Goal: Task Accomplishment & Management: Manage account settings

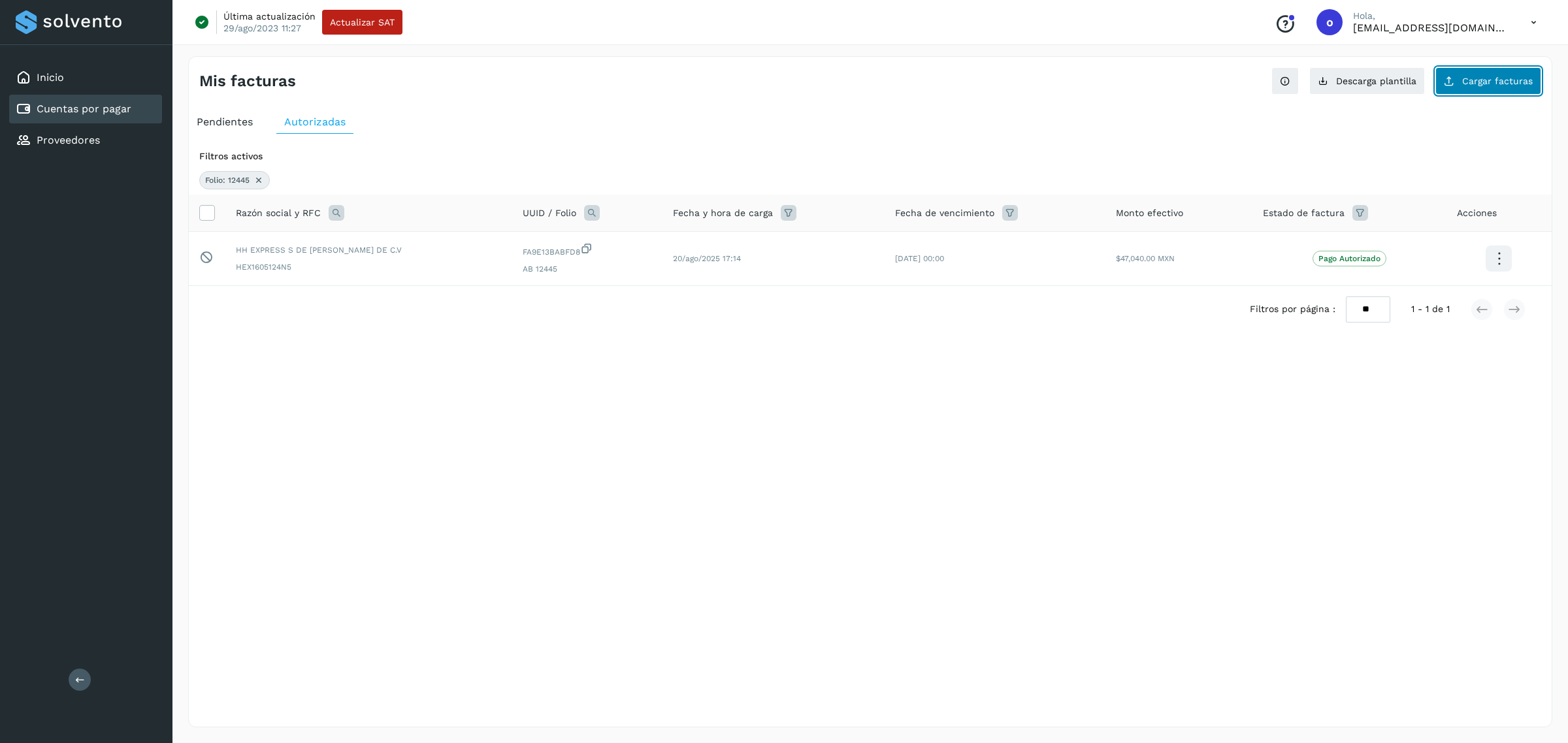
click at [1521, 78] on span "Cargar facturas" at bounding box center [1497, 81] width 71 height 9
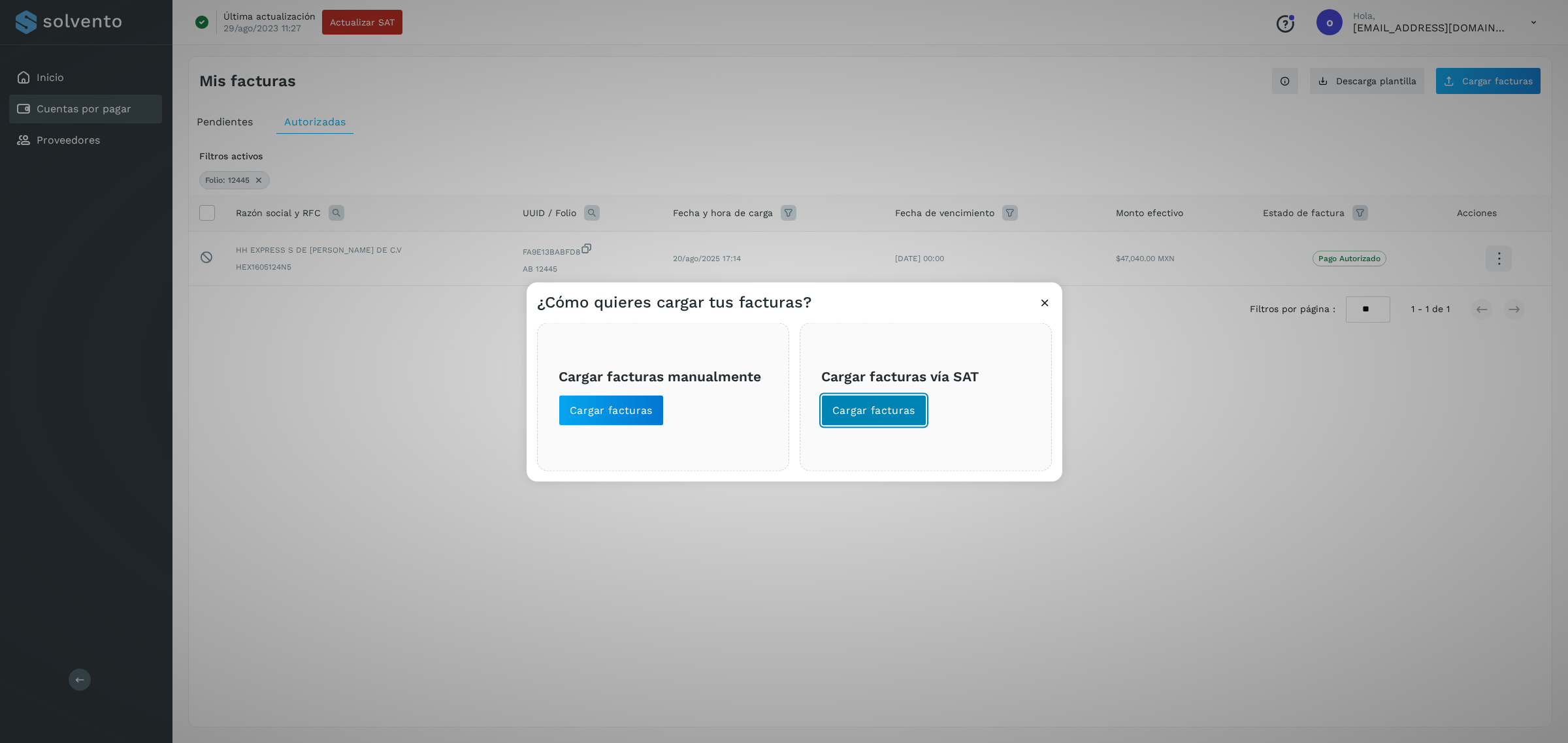
click at [910, 409] on span "Cargar facturas" at bounding box center [874, 410] width 83 height 14
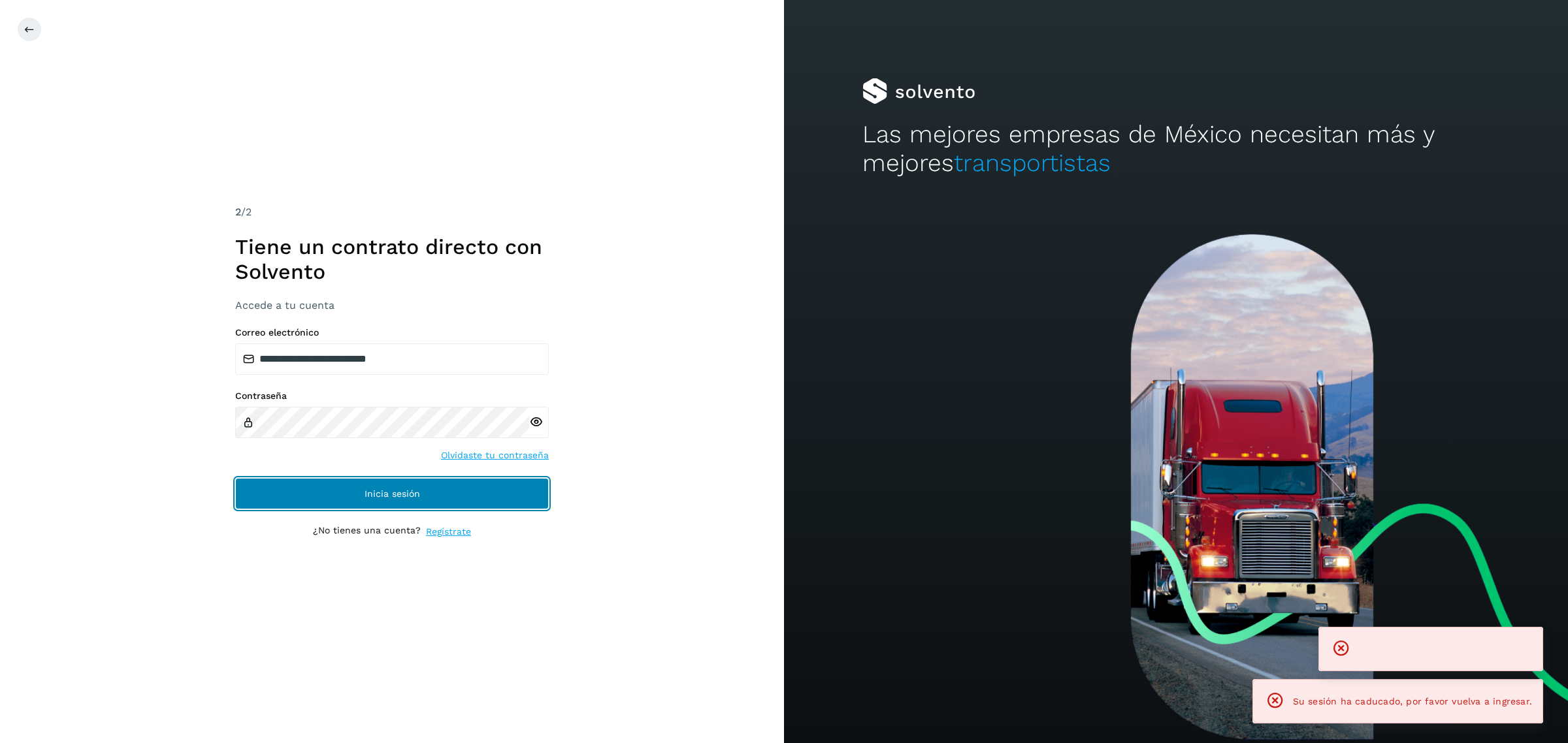
click at [414, 491] on span "Inicia sesión" at bounding box center [392, 493] width 56 height 9
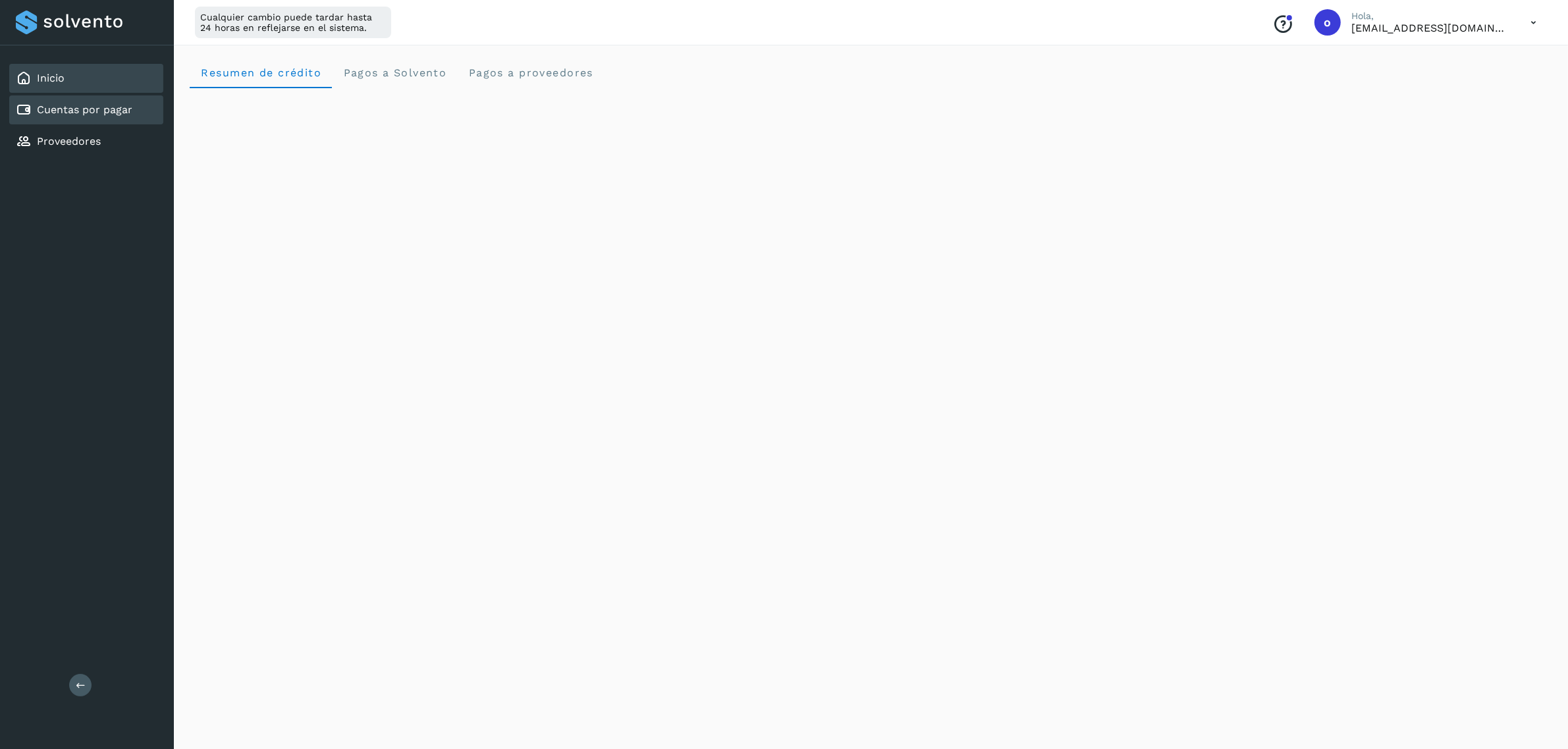
click at [120, 97] on div "Cuentas por pagar" at bounding box center [86, 110] width 154 height 29
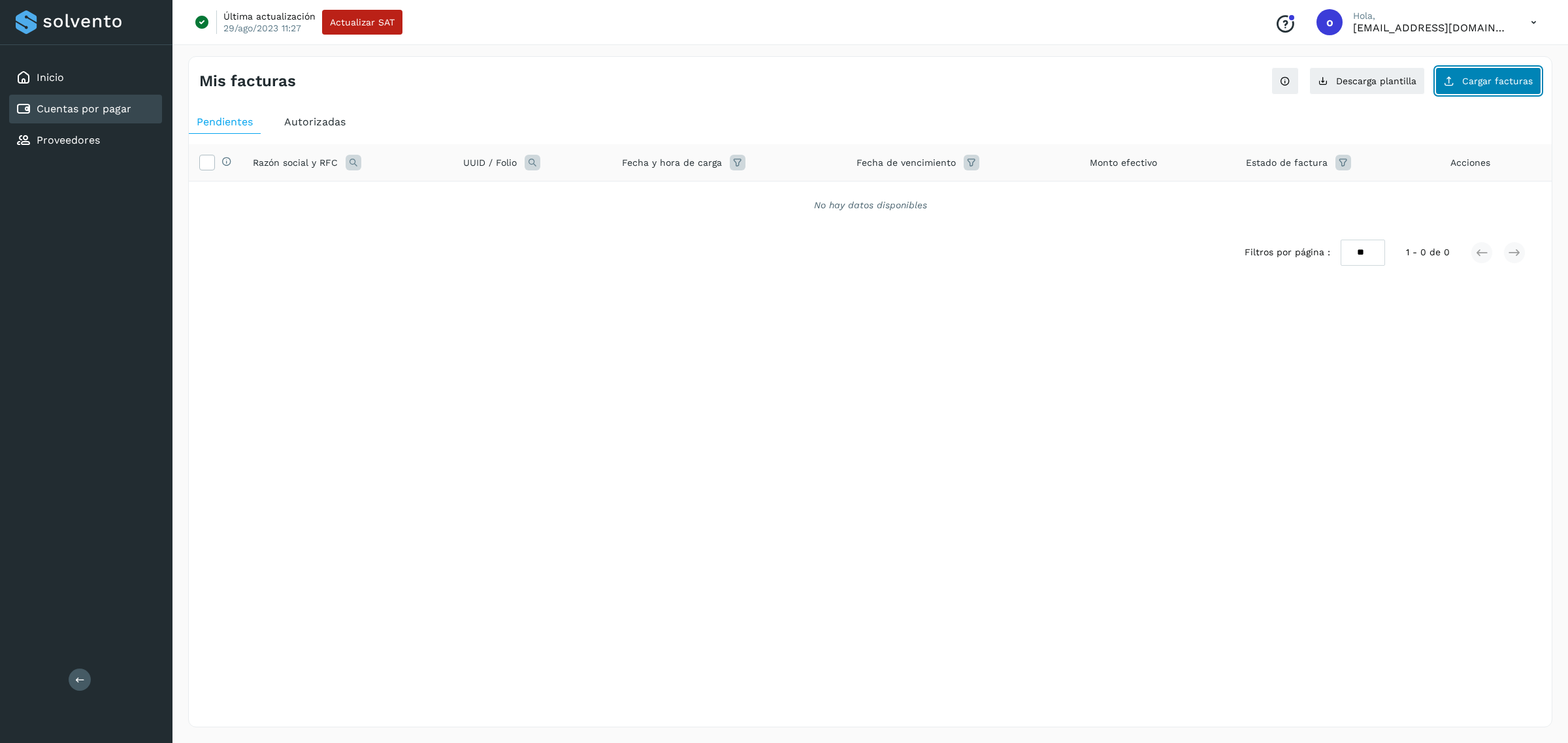
click at [1472, 86] on span "Cargar facturas" at bounding box center [1497, 81] width 71 height 9
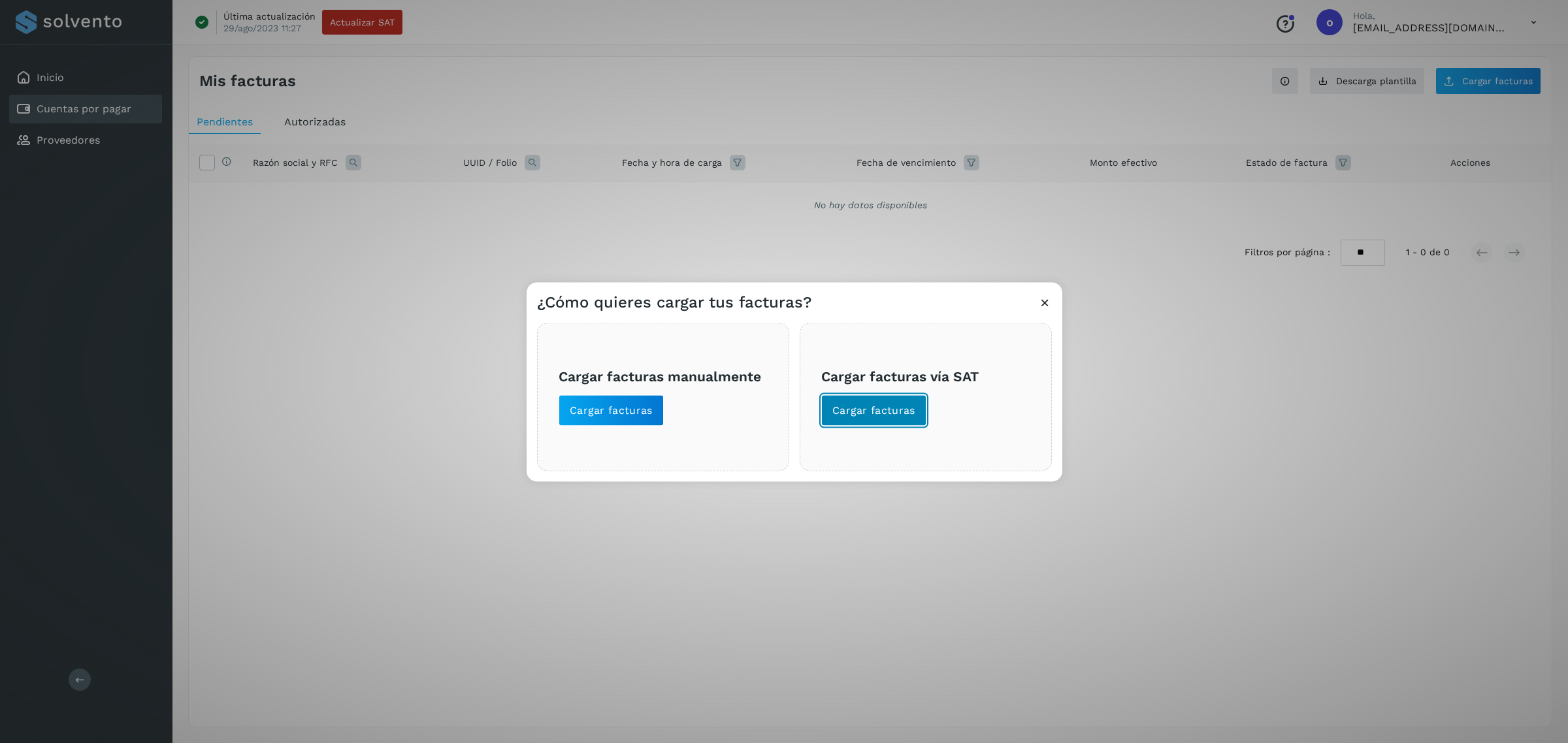
click at [889, 402] on button "Cargar facturas" at bounding box center [874, 411] width 105 height 32
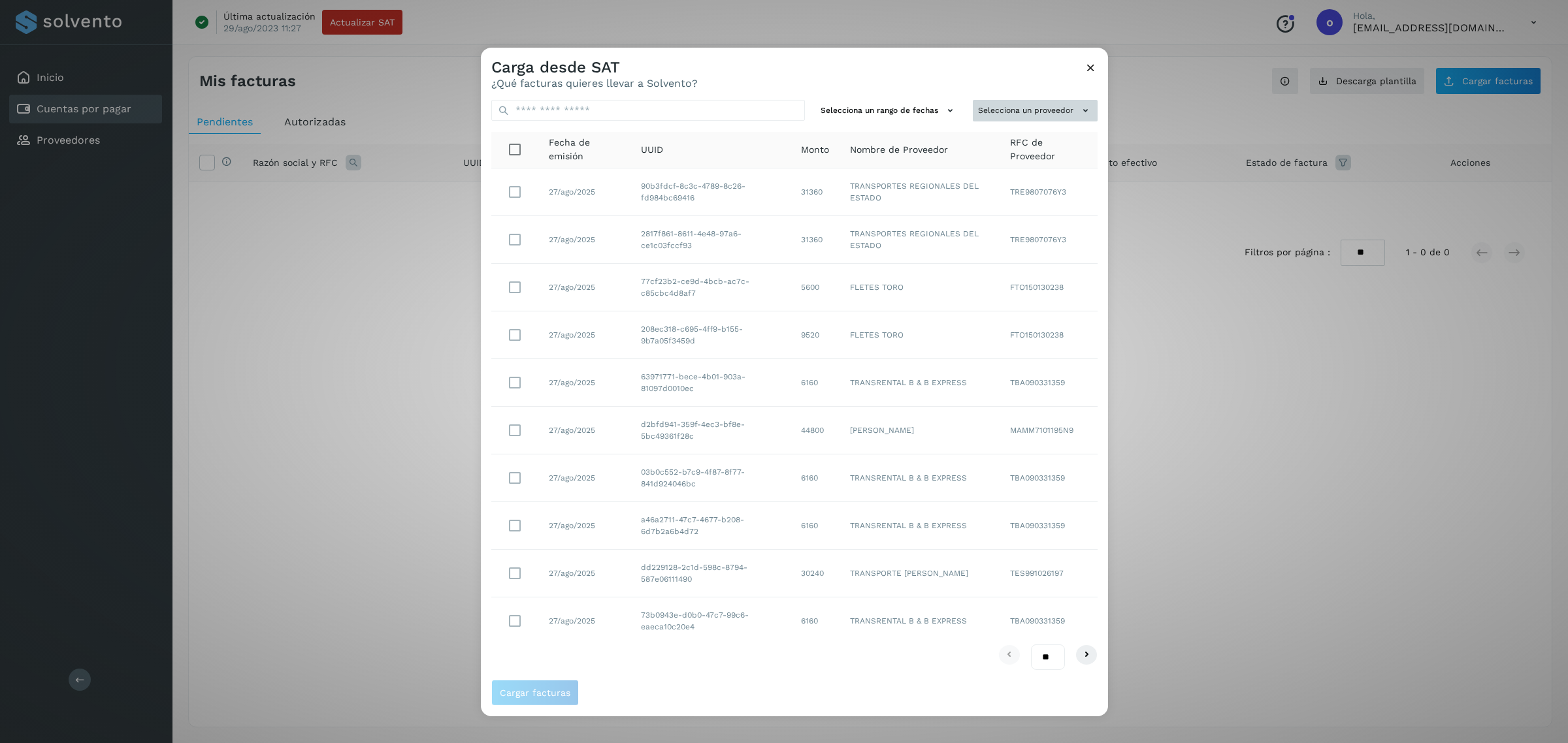
click at [1051, 106] on button "Selecciona un proveedor" at bounding box center [1035, 110] width 125 height 22
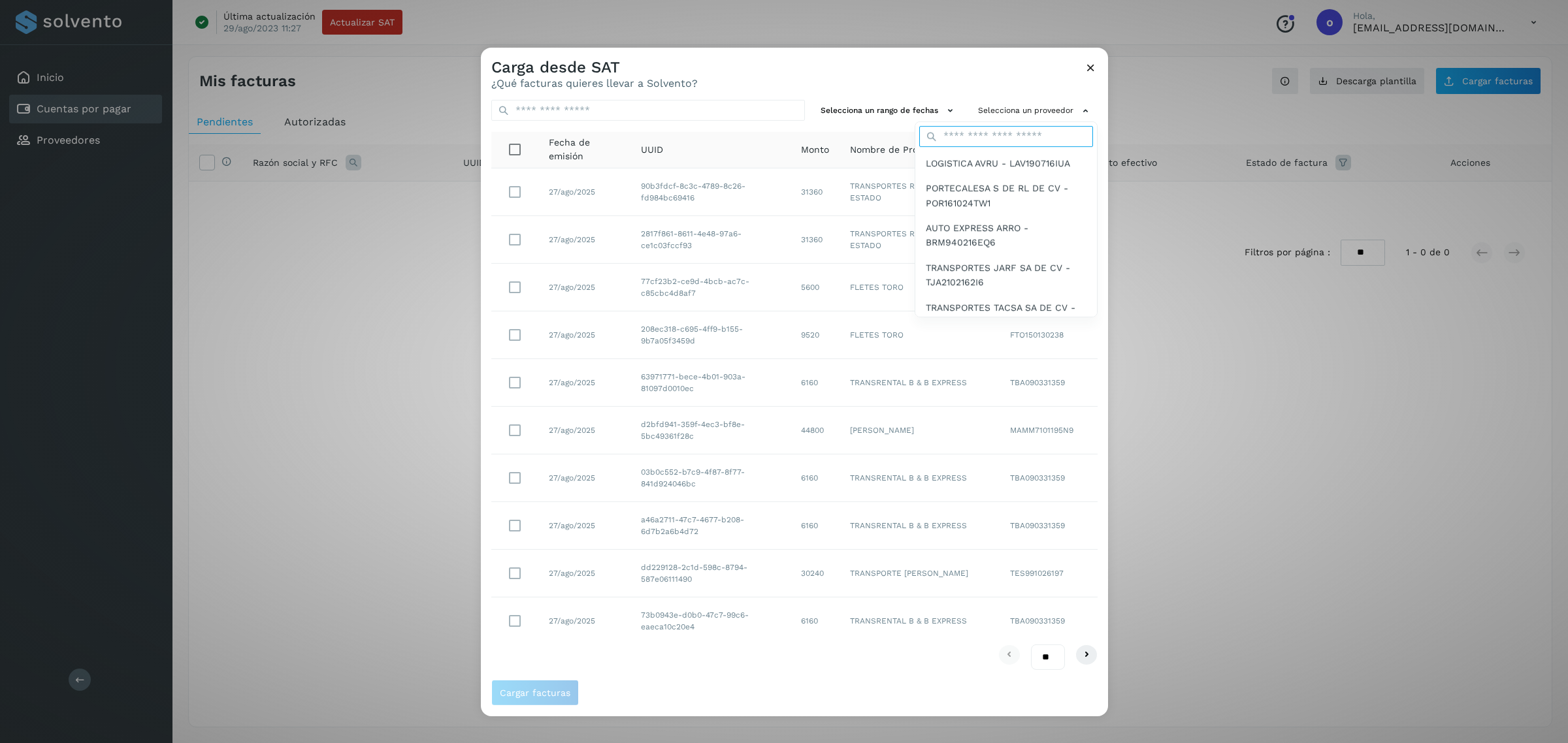
click at [1051, 127] on input "text" at bounding box center [1006, 136] width 174 height 21
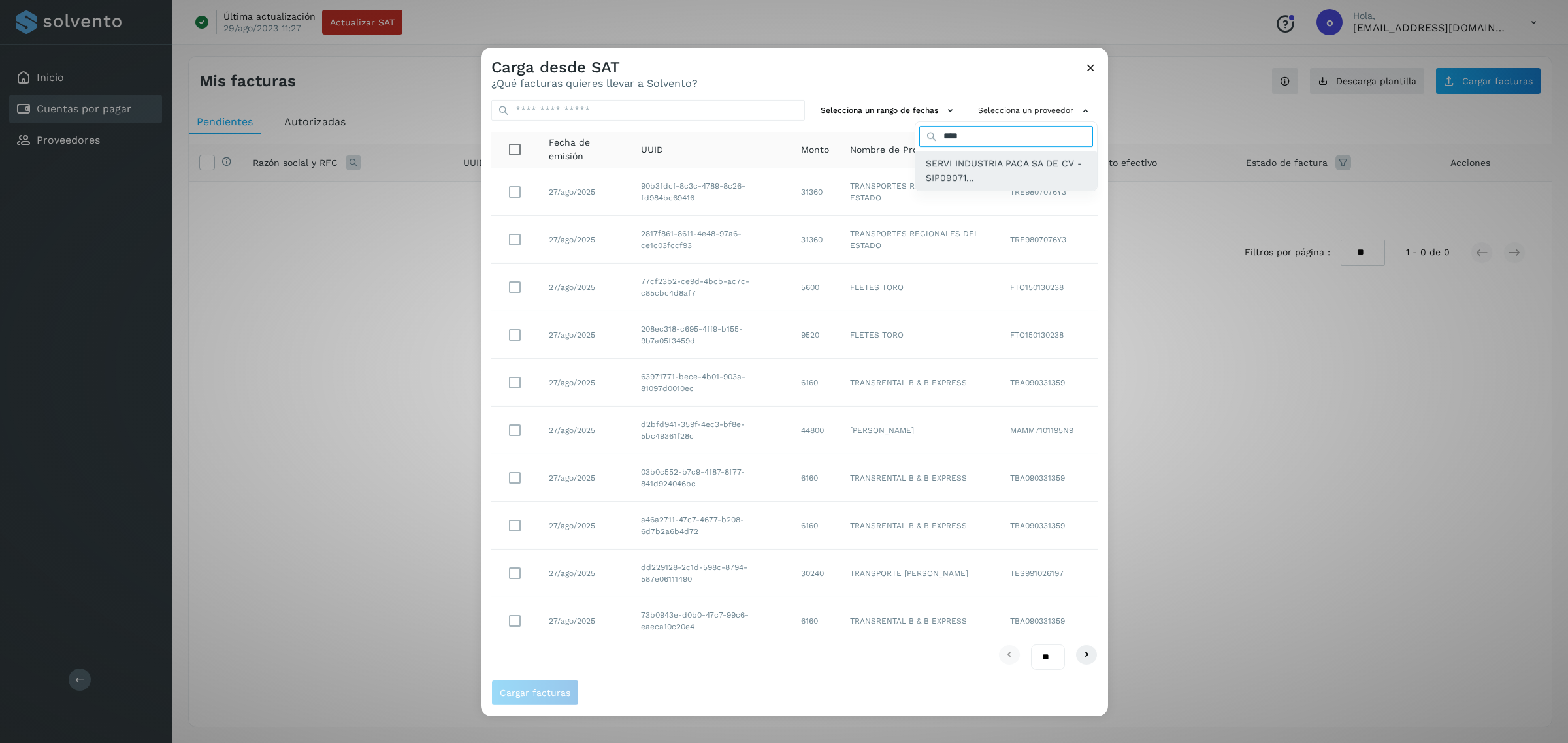
type input "****"
click at [958, 157] on span "SERVI INDUSTRIA PACA SA DE CV - SIP09071..." at bounding box center [1005, 170] width 160 height 29
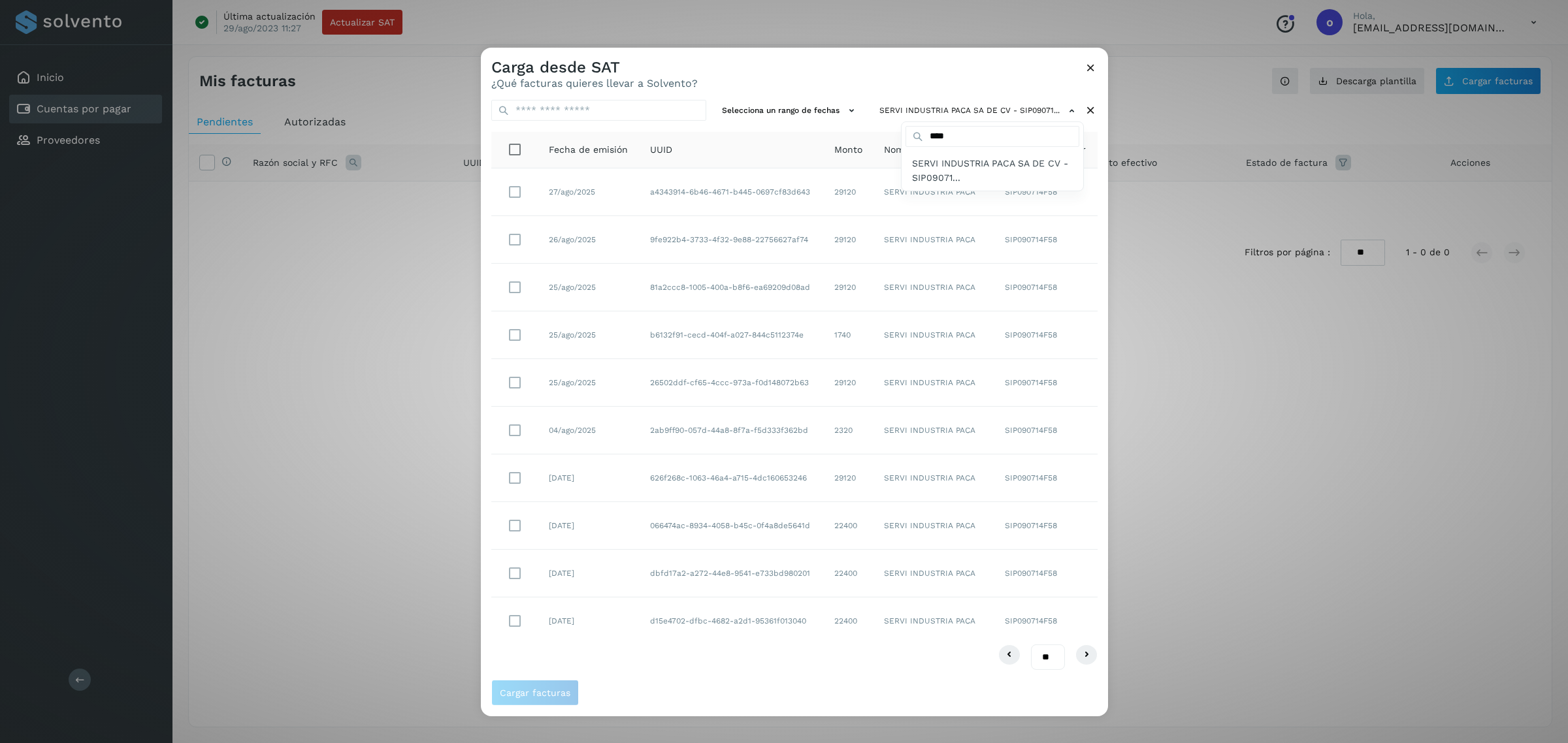
click at [514, 434] on div at bounding box center [1265, 418] width 1568 height 743
click at [540, 696] on span "Cargar facturas" at bounding box center [535, 692] width 71 height 9
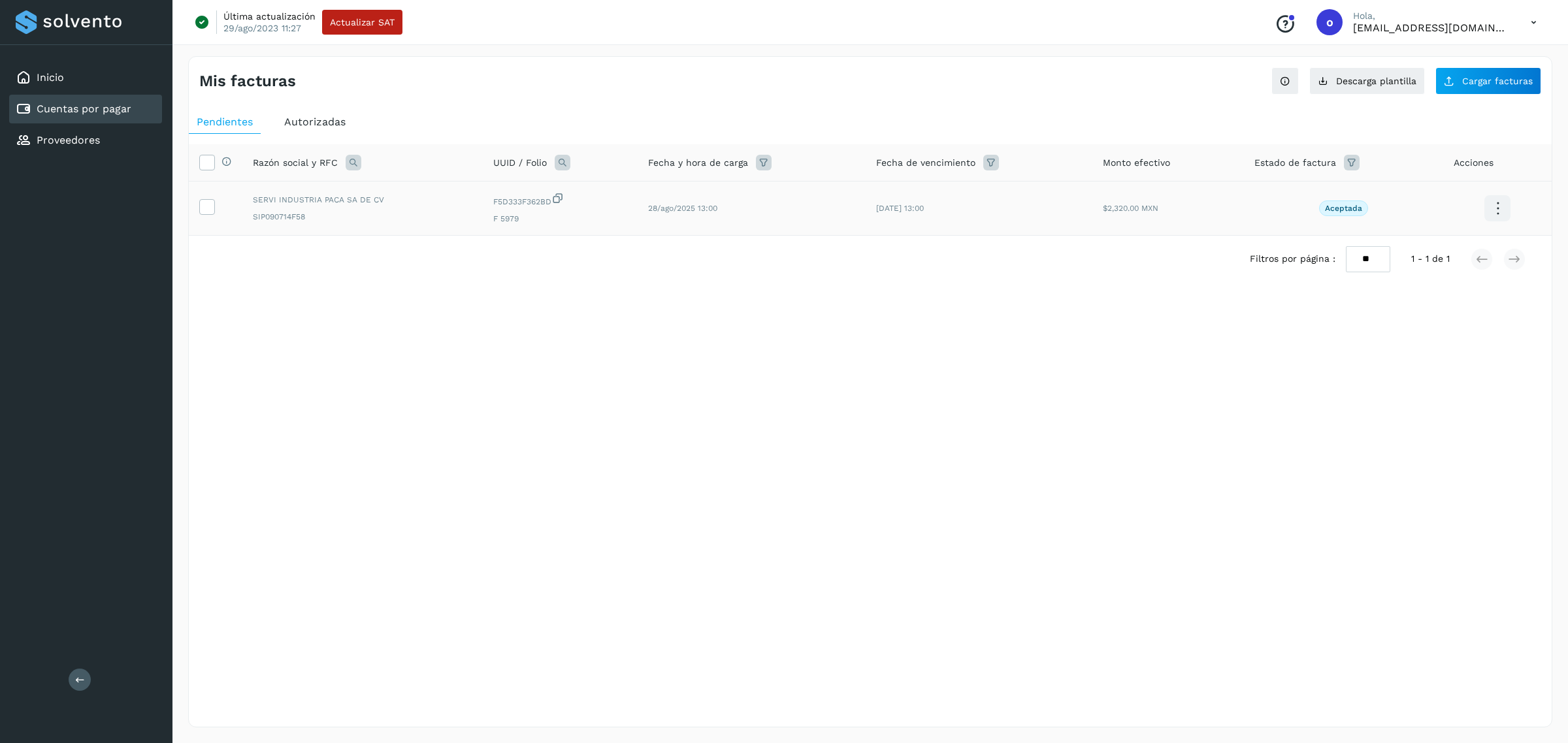
click at [216, 213] on td at bounding box center [215, 208] width 53 height 54
click at [204, 203] on icon at bounding box center [207, 206] width 14 height 14
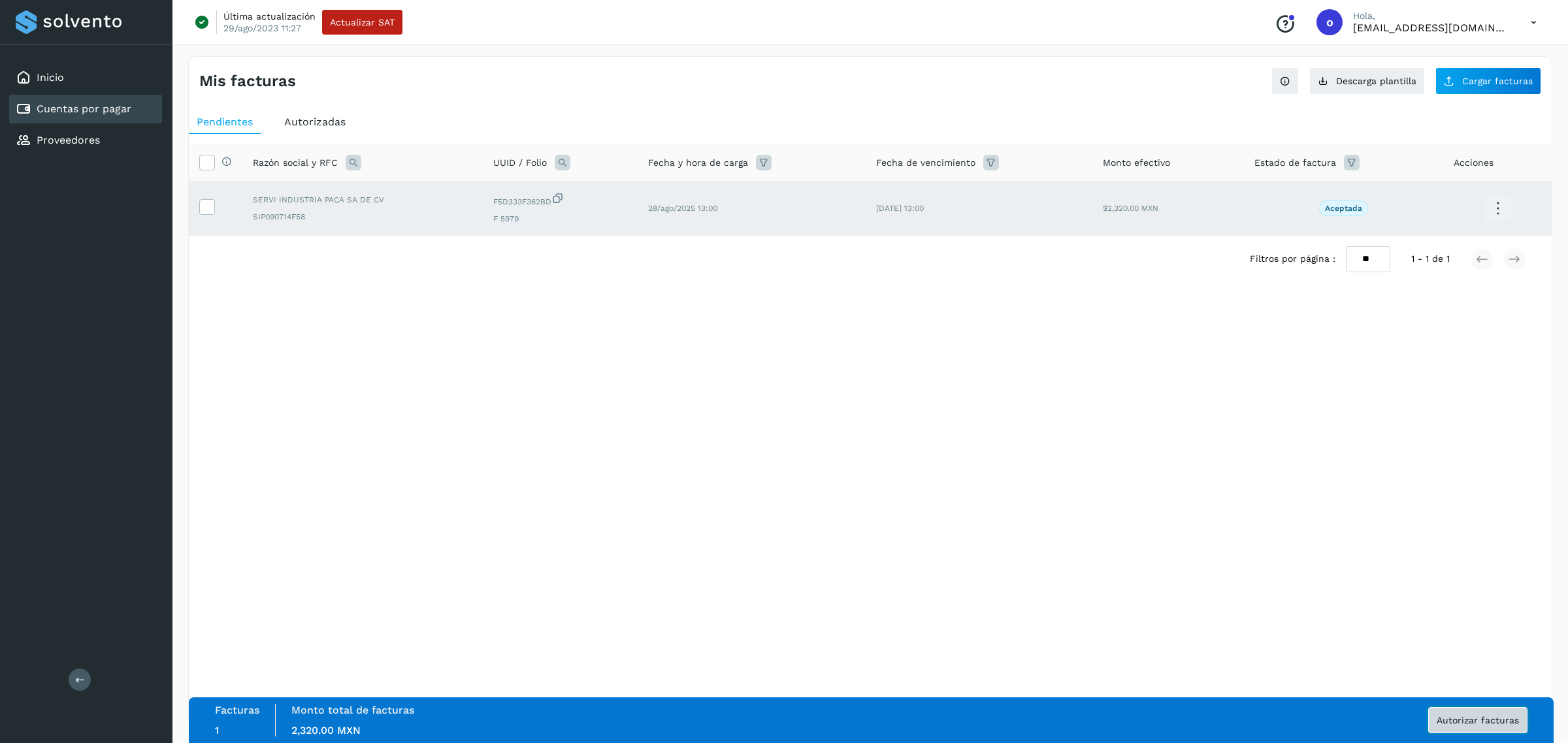
click at [1521, 728] on button "Autorizar facturas" at bounding box center [1477, 720] width 100 height 26
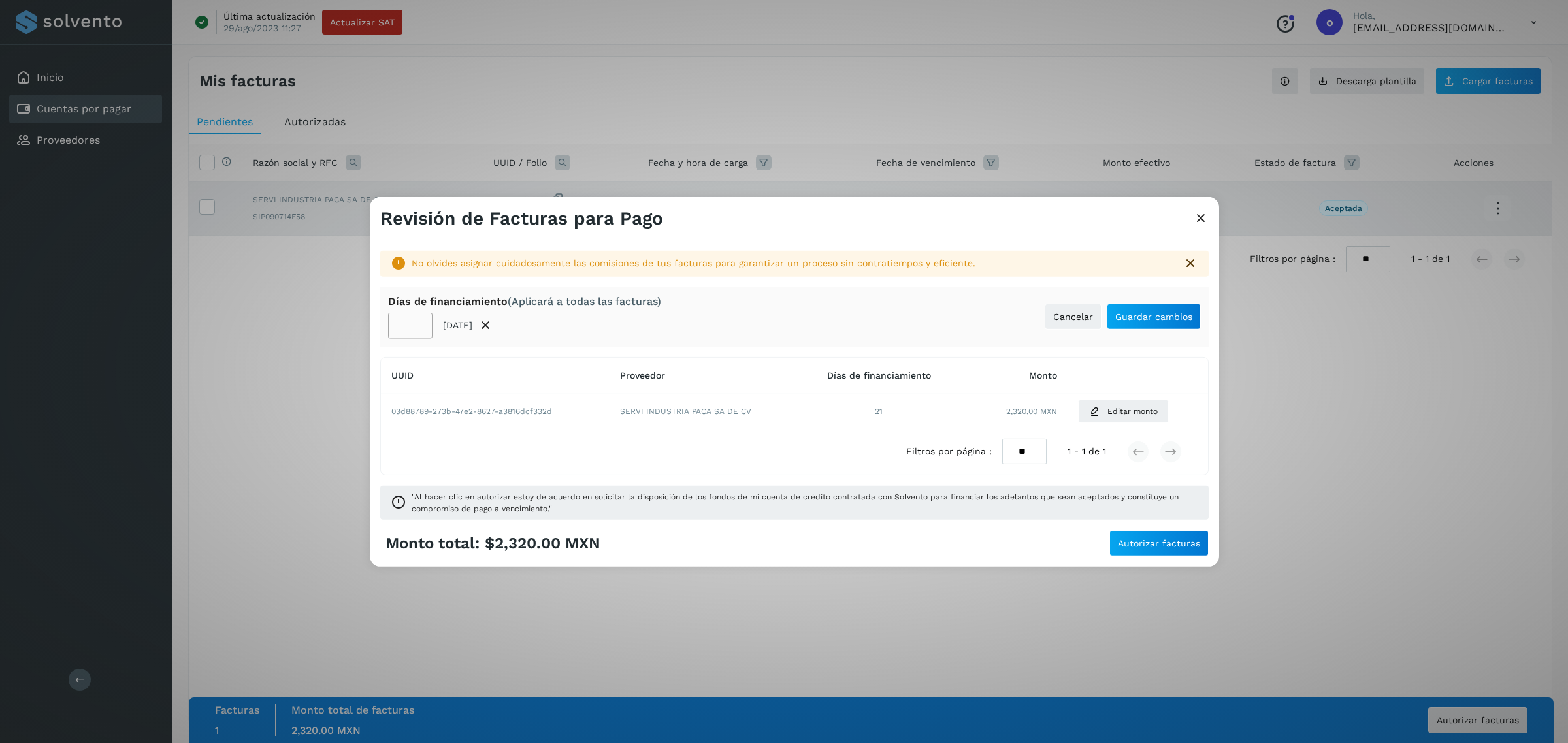
click at [421, 330] on input "**" at bounding box center [409, 325] width 44 height 26
click at [421, 330] on input "*" at bounding box center [409, 325] width 44 height 26
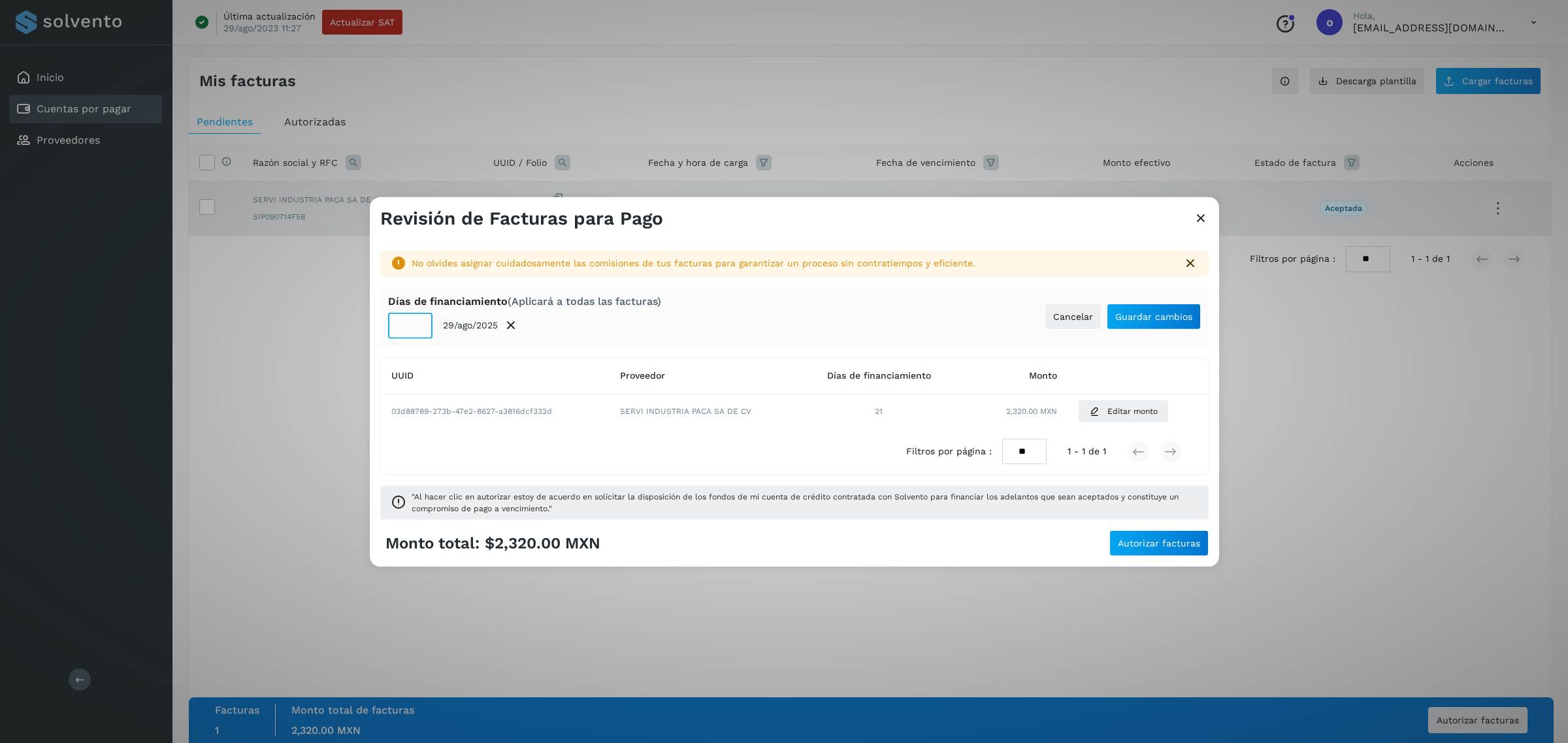
type input "*"
click at [421, 330] on input "*" at bounding box center [409, 325] width 44 height 26
click at [1140, 317] on span "Guardar cambios" at bounding box center [1154, 316] width 77 height 9
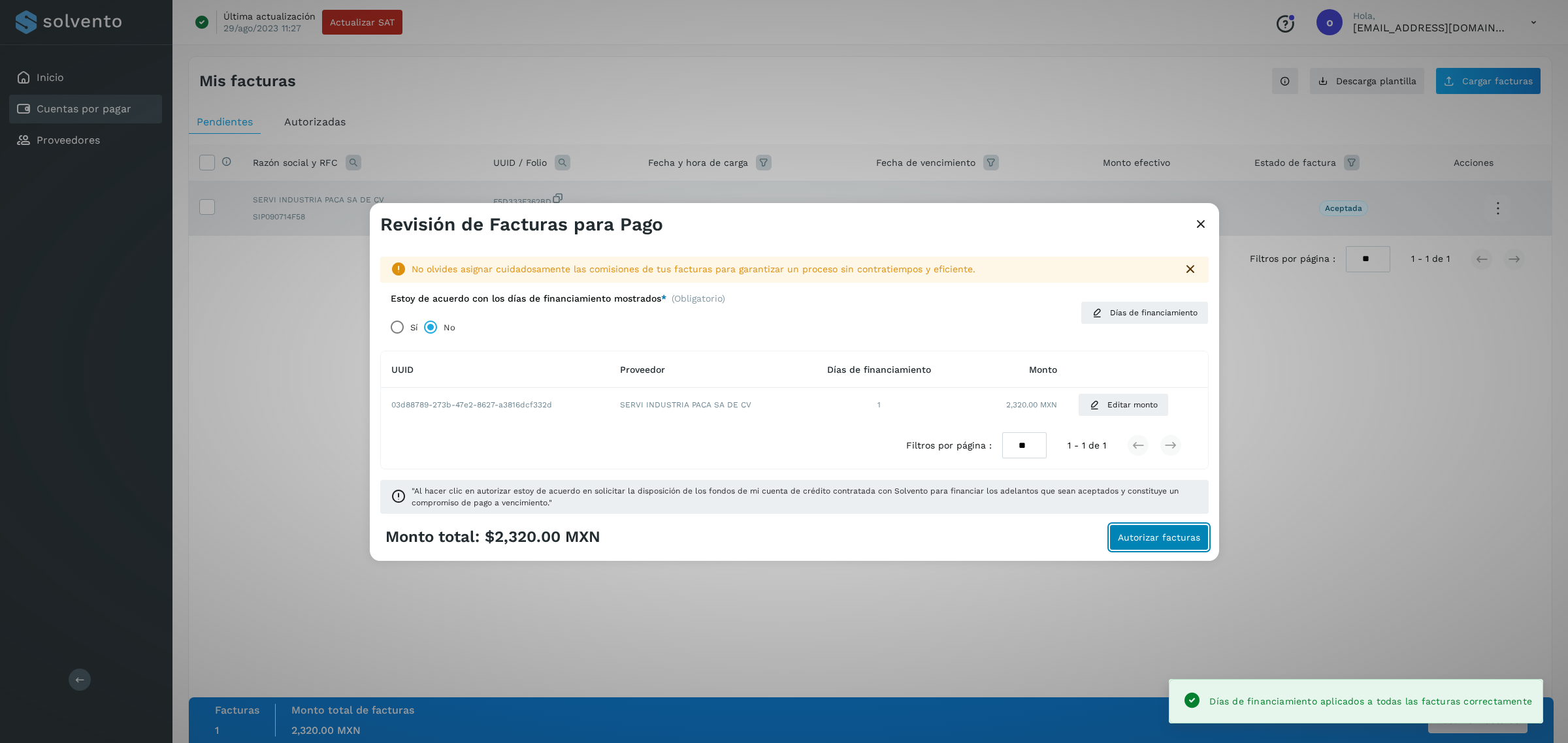
click at [1170, 530] on button "Autorizar facturas" at bounding box center [1159, 537] width 100 height 26
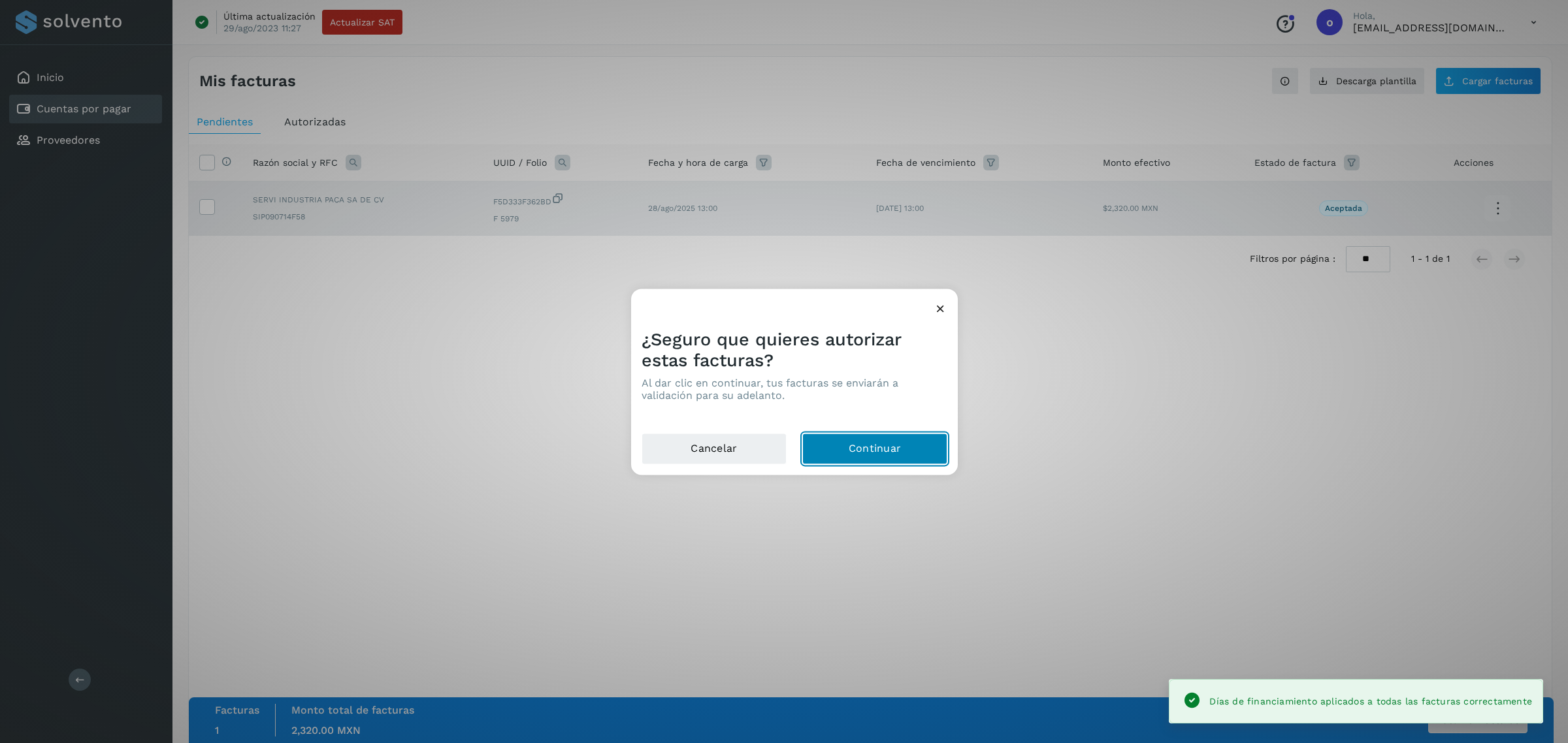
click at [901, 439] on button "Continuar" at bounding box center [875, 449] width 145 height 32
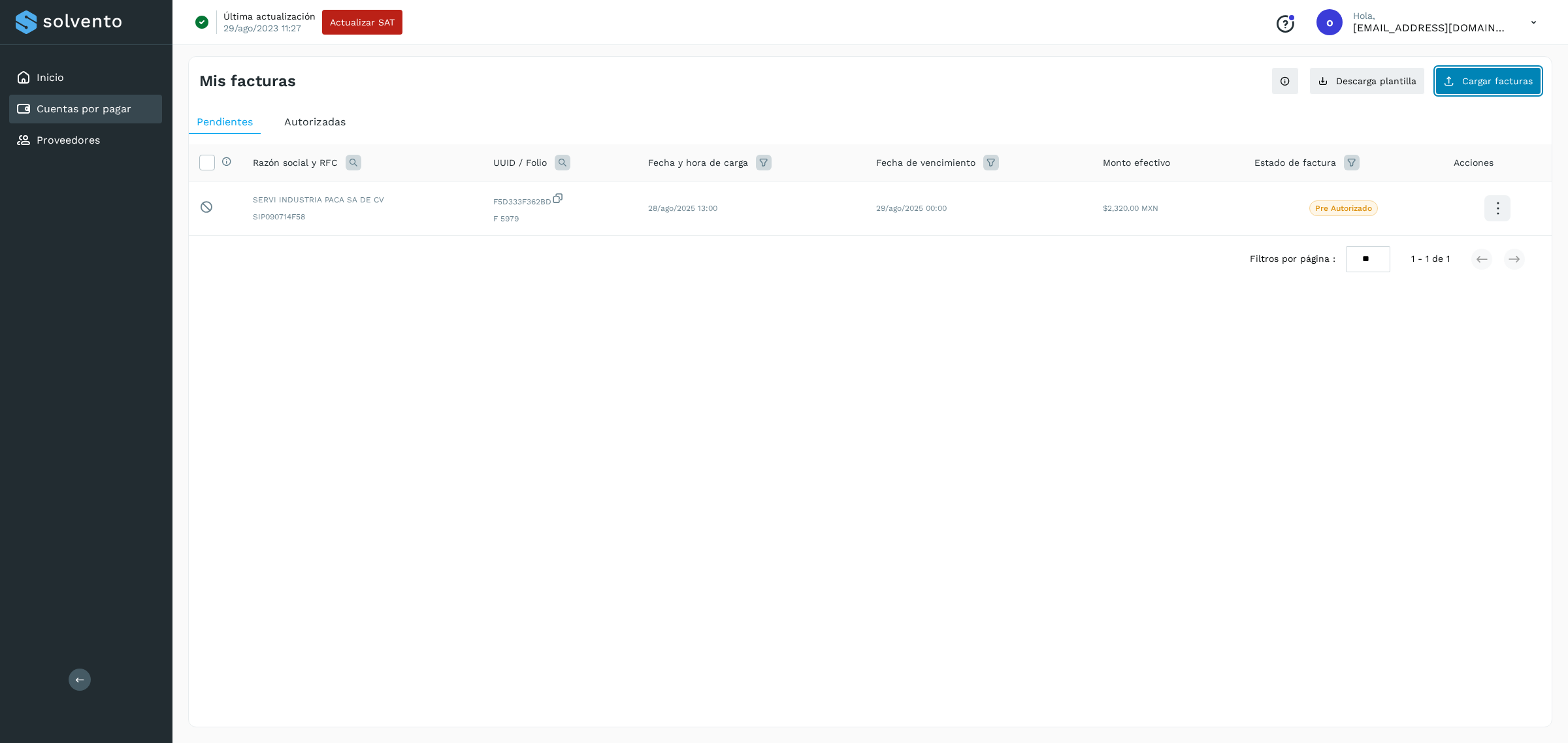
click at [1476, 72] on button "Cargar facturas" at bounding box center [1487, 81] width 105 height 27
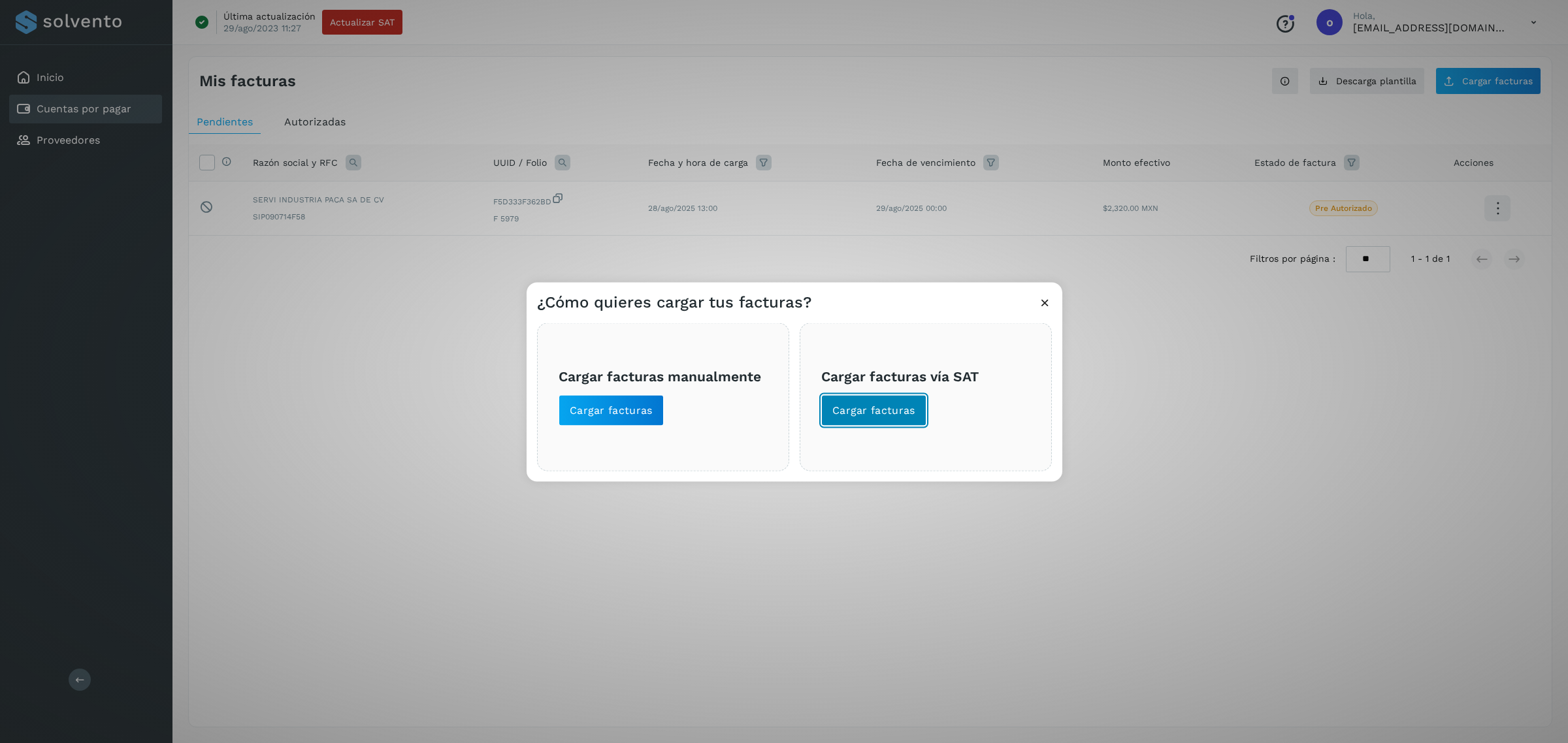
click at [889, 419] on button "Cargar facturas" at bounding box center [874, 411] width 105 height 32
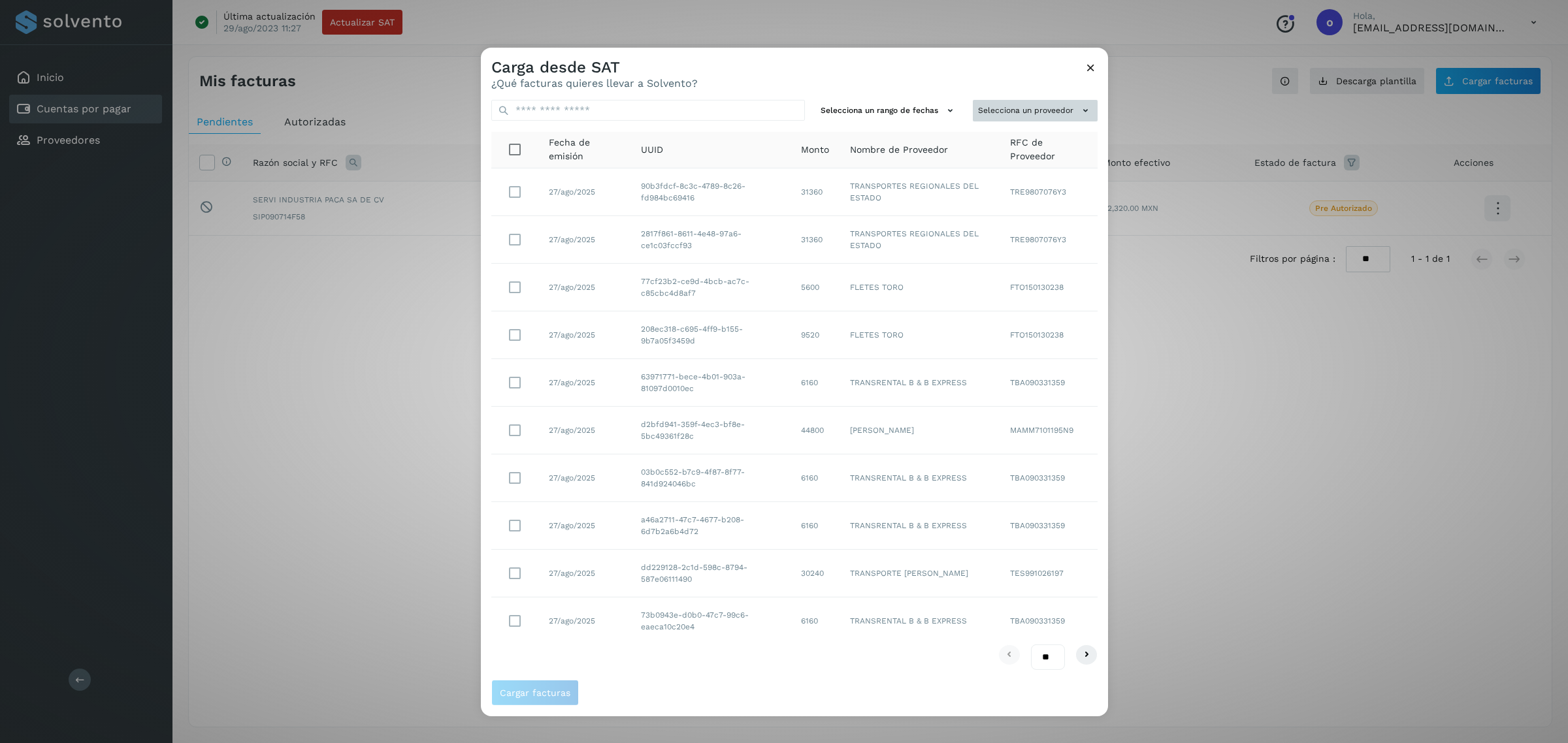
click at [1006, 110] on button "Selecciona un proveedor" at bounding box center [1035, 110] width 125 height 22
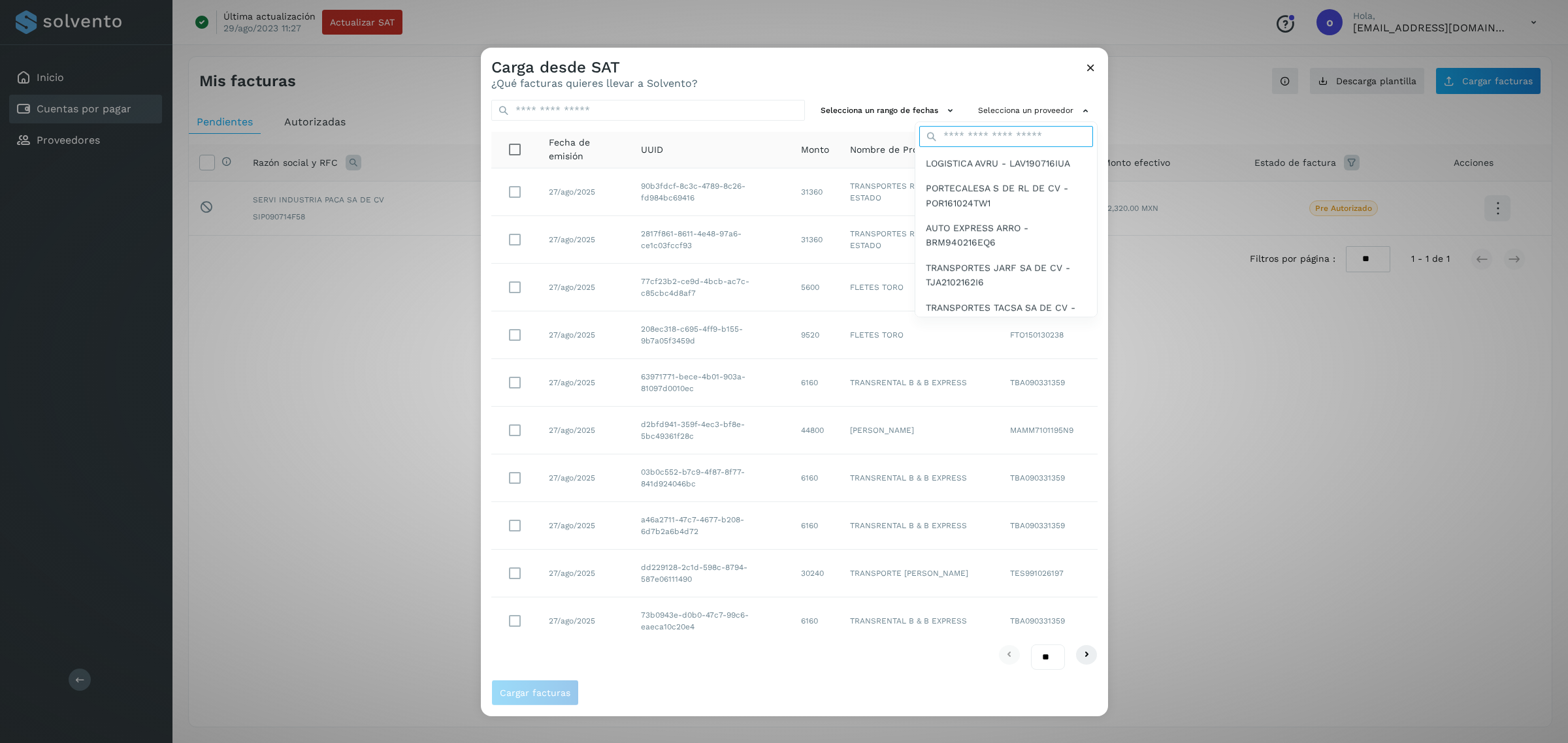
click at [987, 139] on input "text" at bounding box center [1006, 136] width 174 height 21
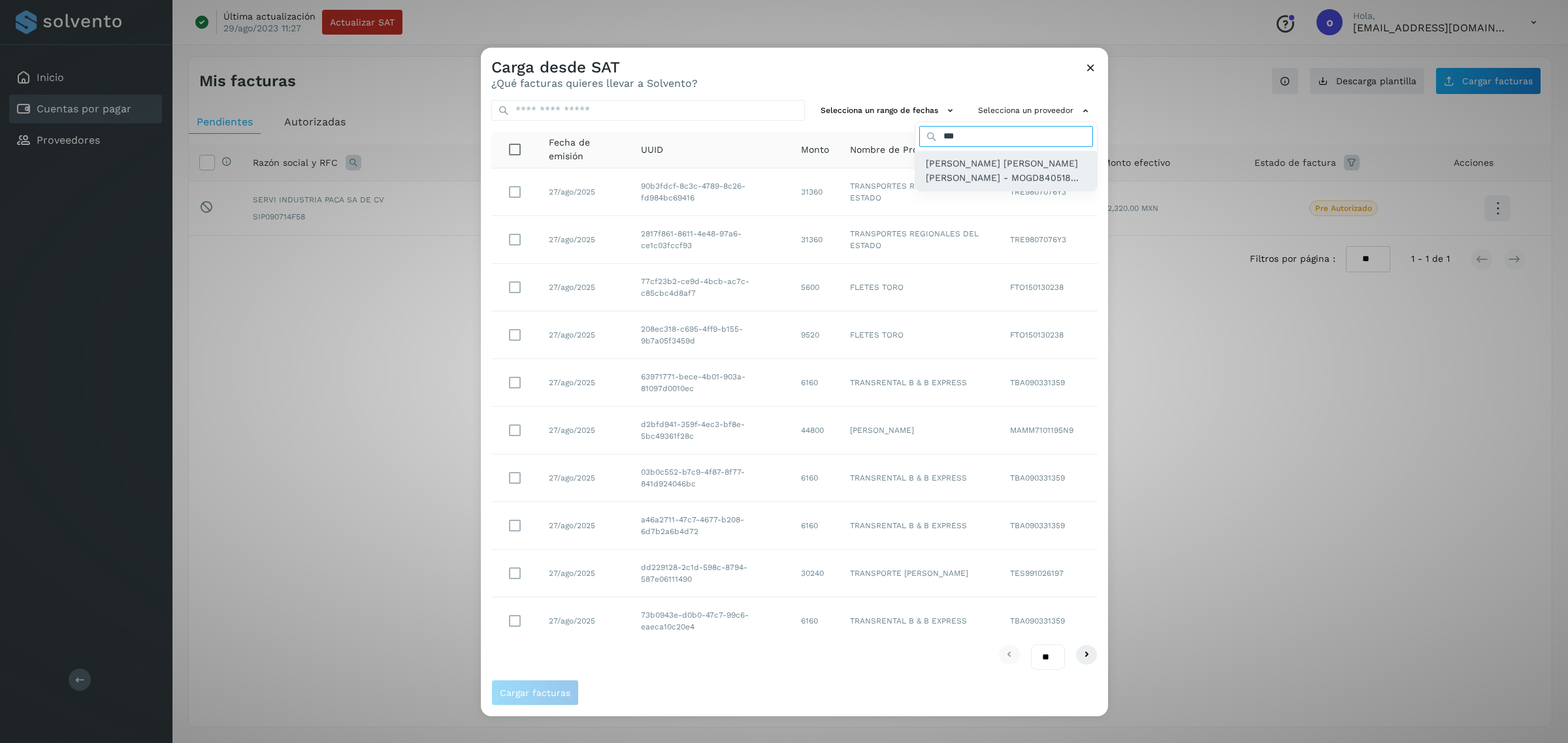
type input "***"
click at [942, 176] on span "[PERSON_NAME] [PERSON_NAME] [PERSON_NAME] - MOGD840518..." at bounding box center [1005, 170] width 160 height 29
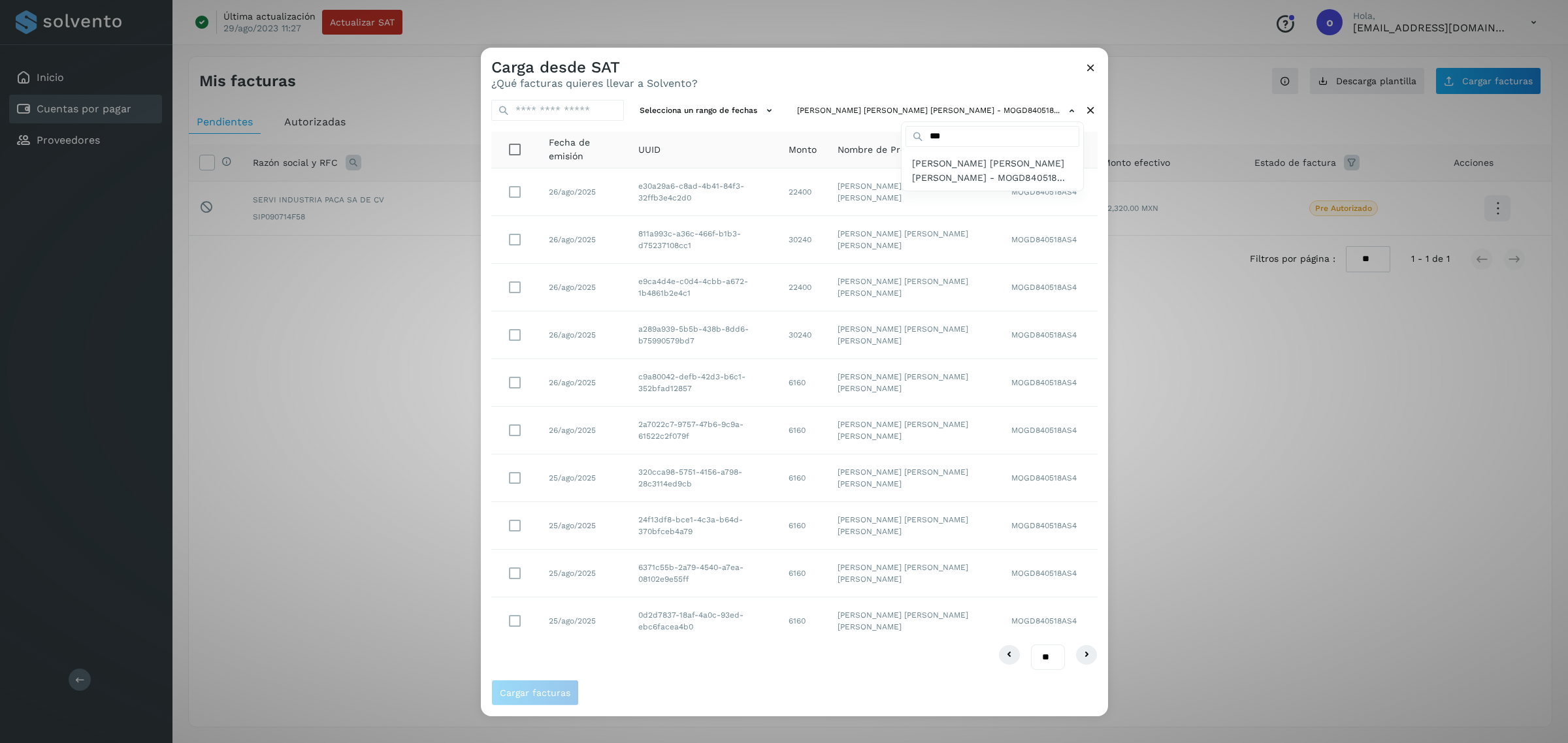
click at [513, 187] on div at bounding box center [1265, 418] width 1568 height 743
click at [546, 689] on span "Cargar facturas" at bounding box center [535, 692] width 71 height 9
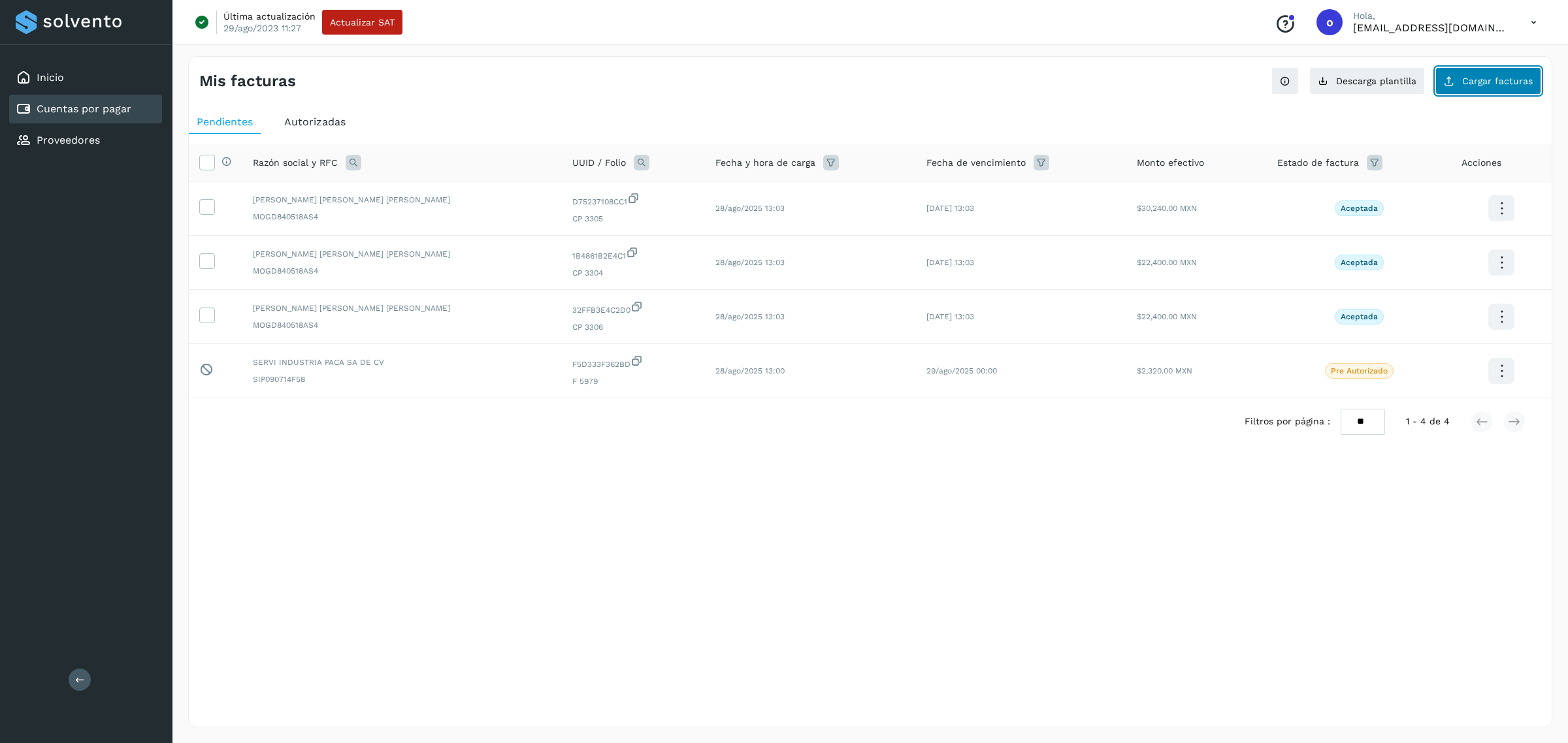
click at [1481, 86] on span "Cargar facturas" at bounding box center [1497, 81] width 71 height 9
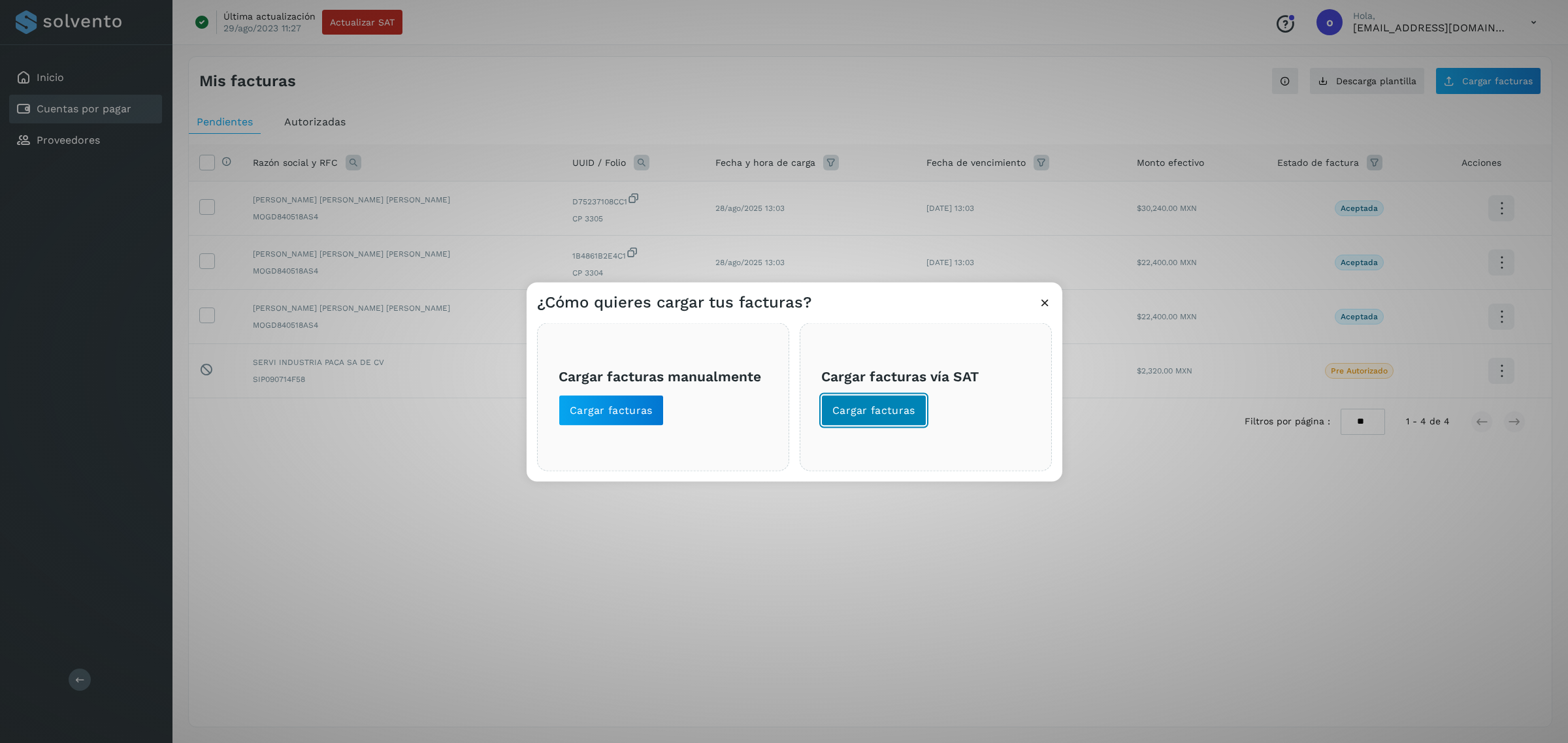
click at [863, 405] on span "Cargar facturas" at bounding box center [874, 410] width 83 height 14
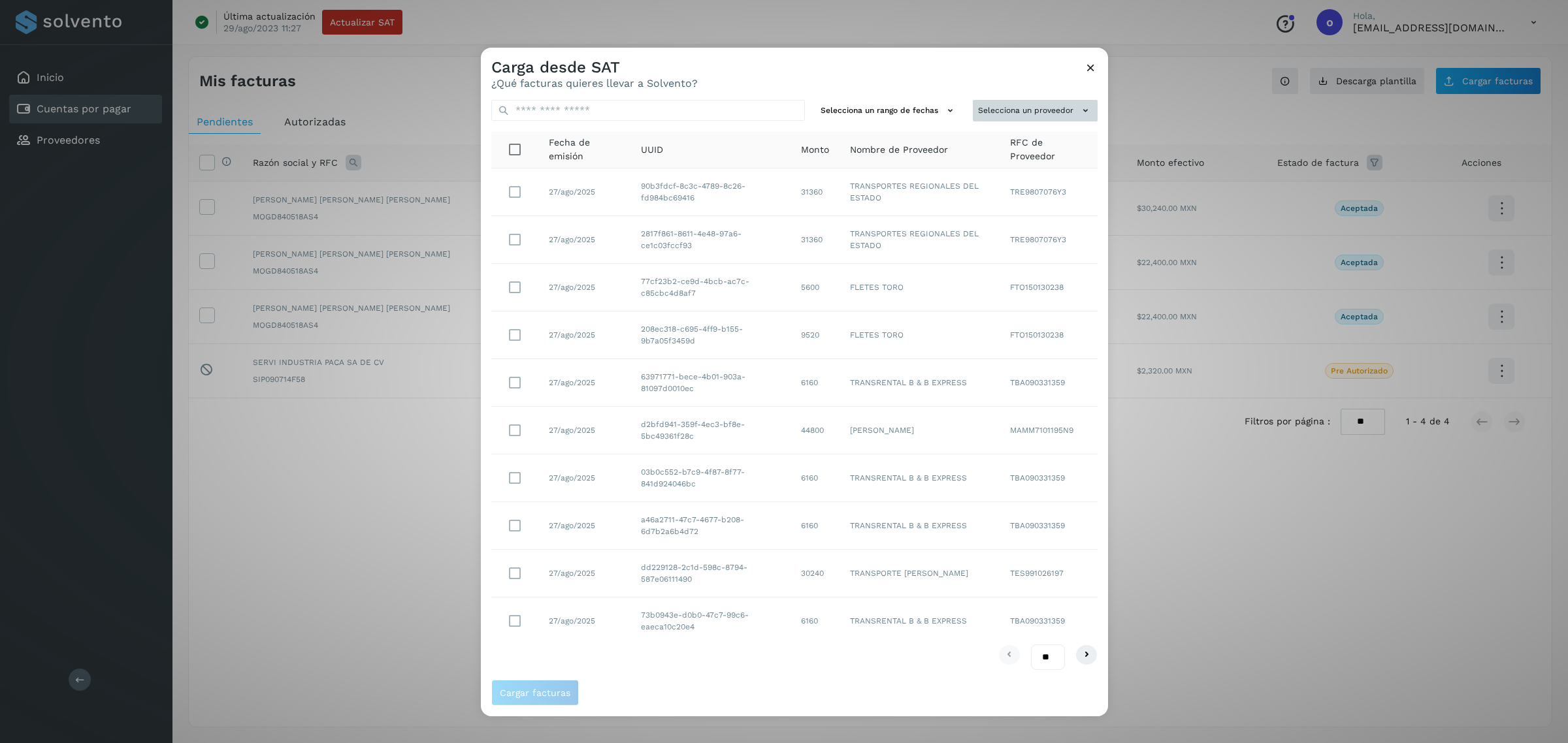
click at [983, 116] on button "Selecciona un proveedor" at bounding box center [1035, 110] width 125 height 22
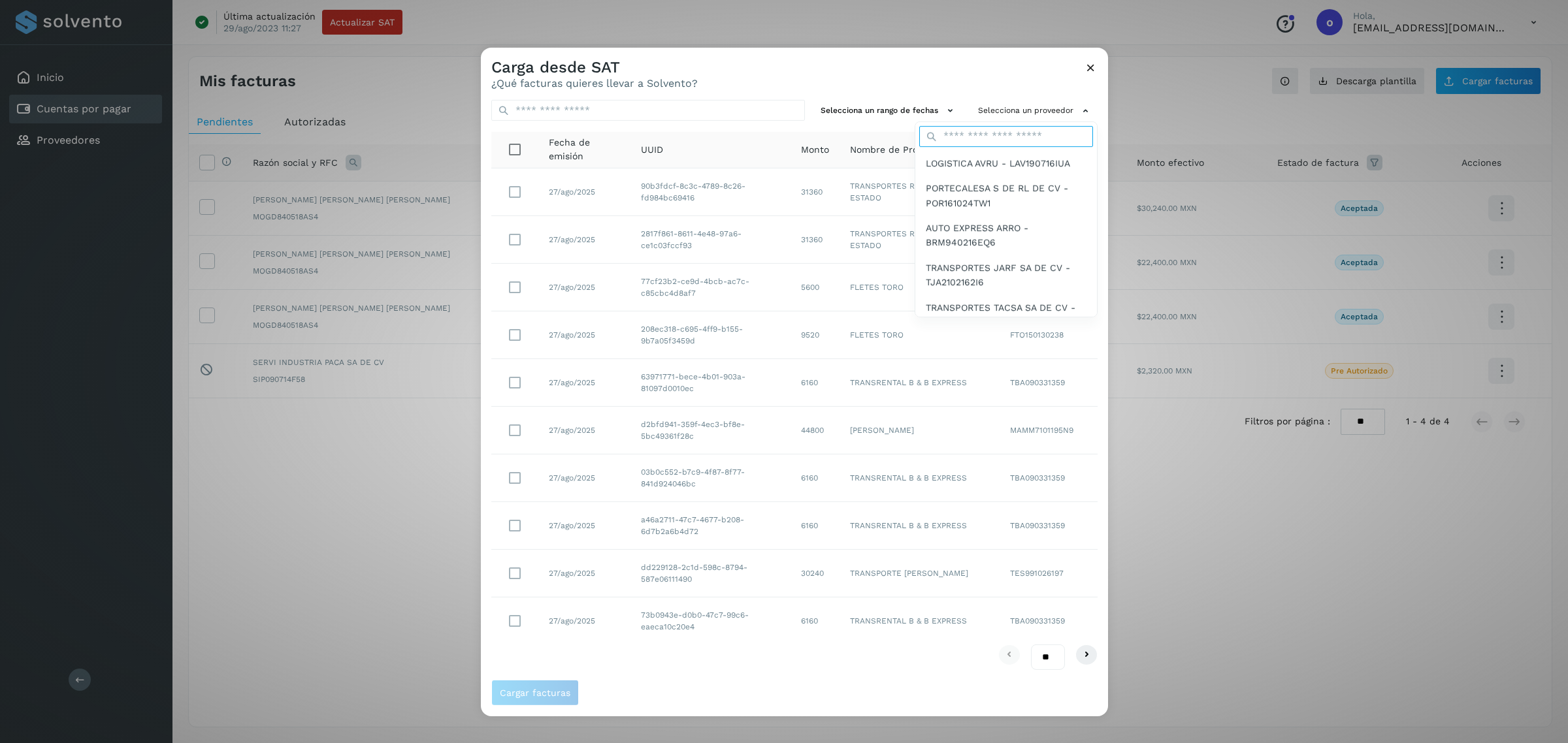
drag, startPoint x: 965, startPoint y: 130, endPoint x: 971, endPoint y: 112, distance: 19.0
click at [968, 122] on div at bounding box center [1006, 136] width 182 height 29
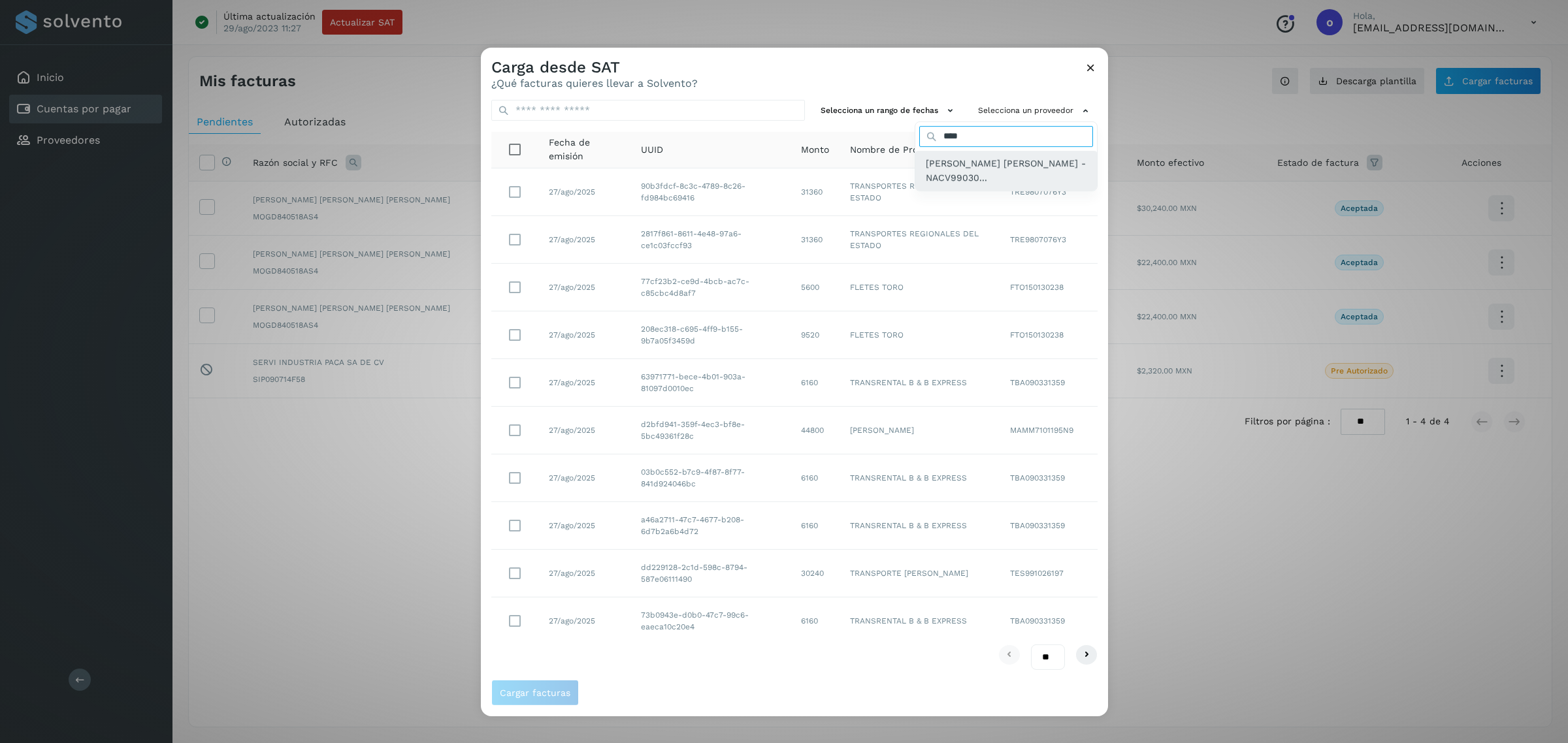
type input "****"
click at [956, 176] on span "[PERSON_NAME] [PERSON_NAME] - NACV99030..." at bounding box center [1005, 170] width 160 height 29
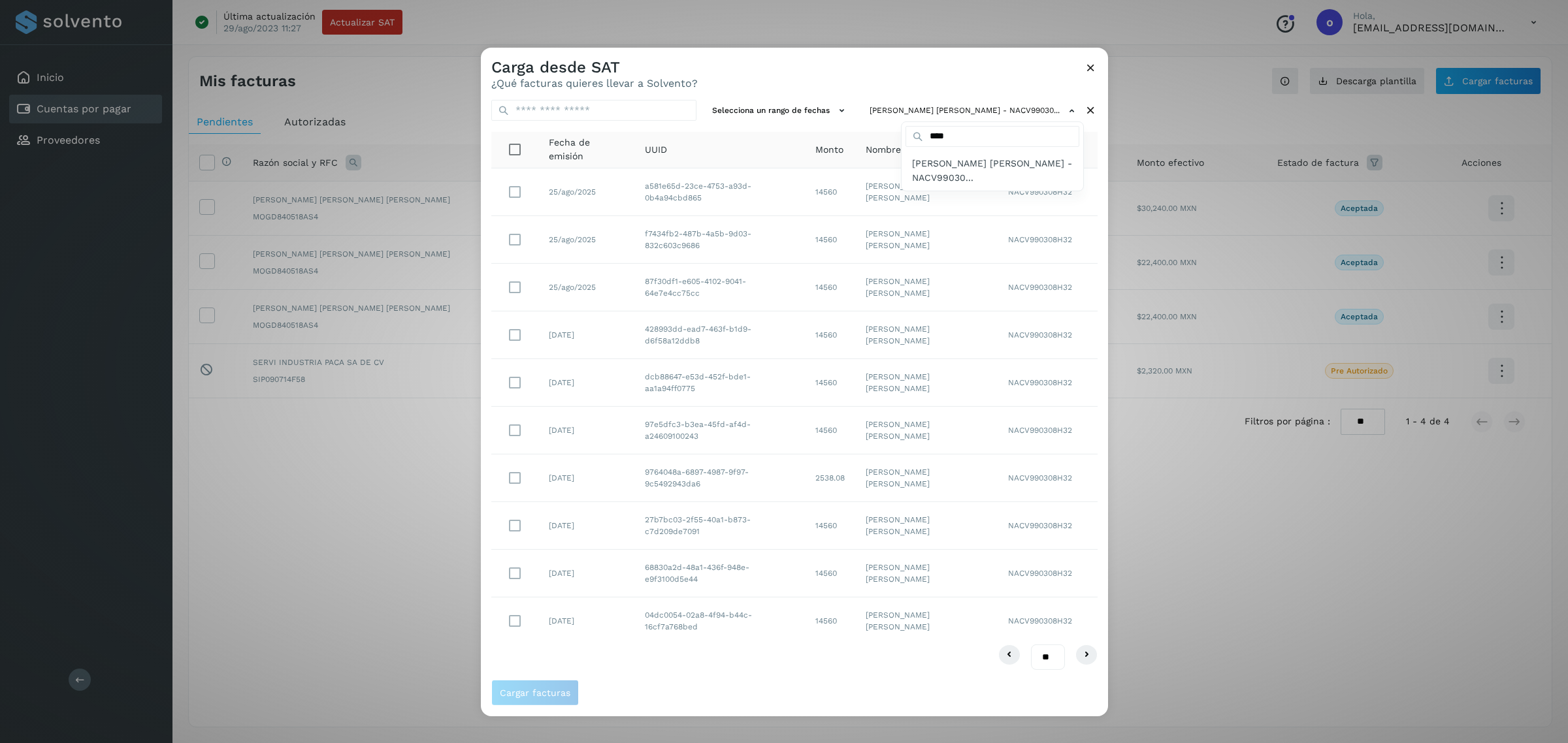
click at [511, 193] on div at bounding box center [1265, 418] width 1568 height 743
click at [530, 697] on span "Cargar facturas" at bounding box center [535, 692] width 71 height 9
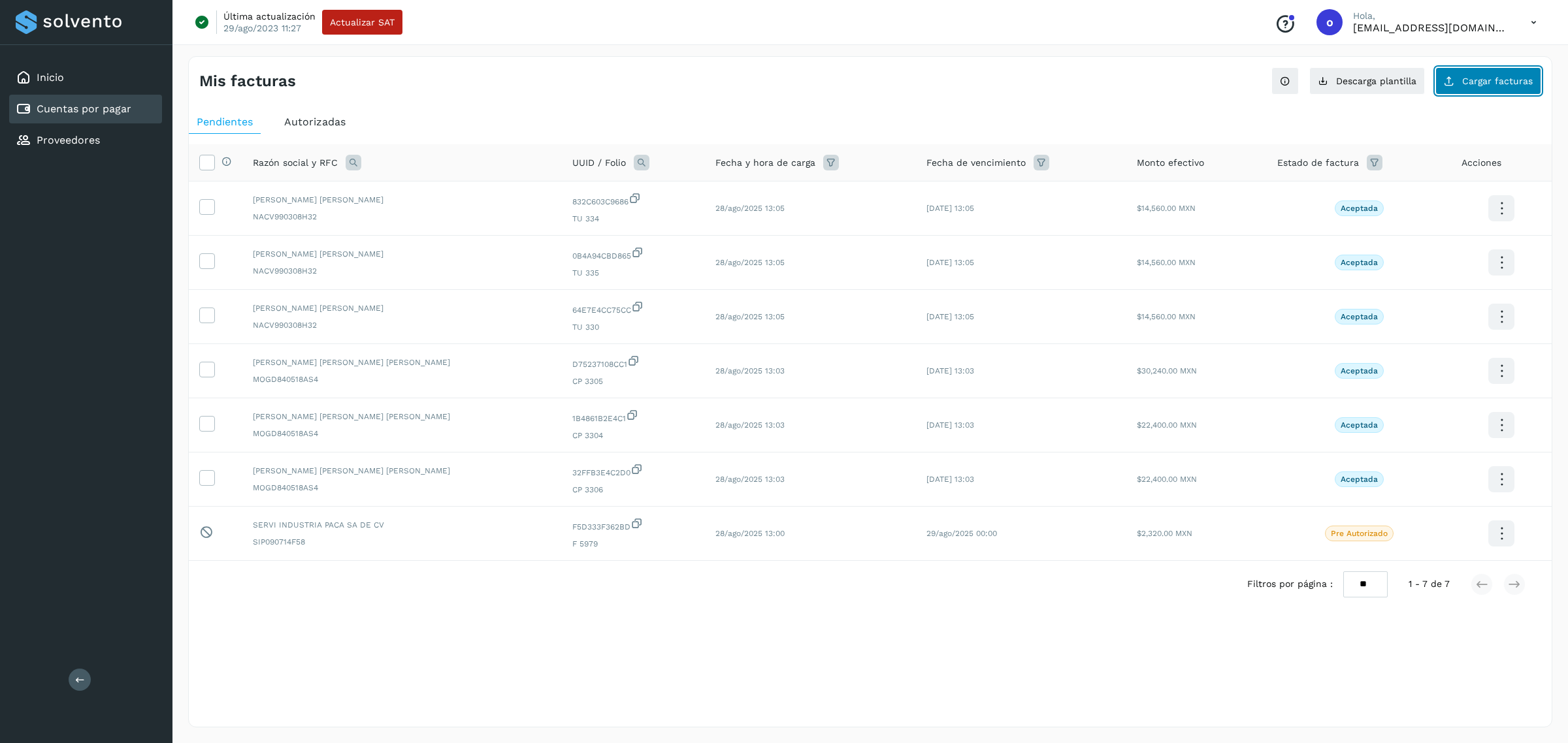
click at [1488, 78] on span "Cargar facturas" at bounding box center [1497, 81] width 71 height 9
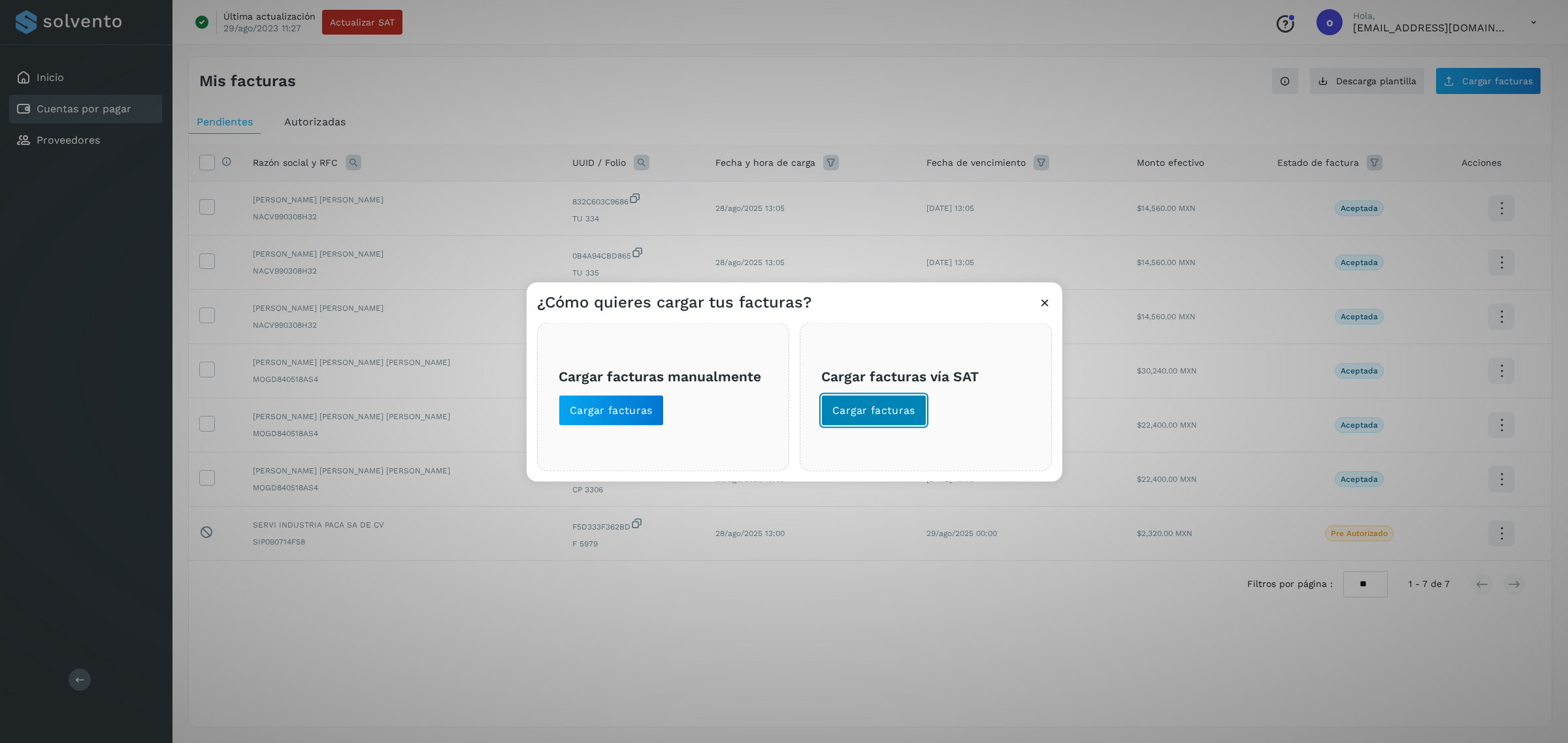
click at [883, 415] on span "Cargar facturas" at bounding box center [874, 410] width 83 height 14
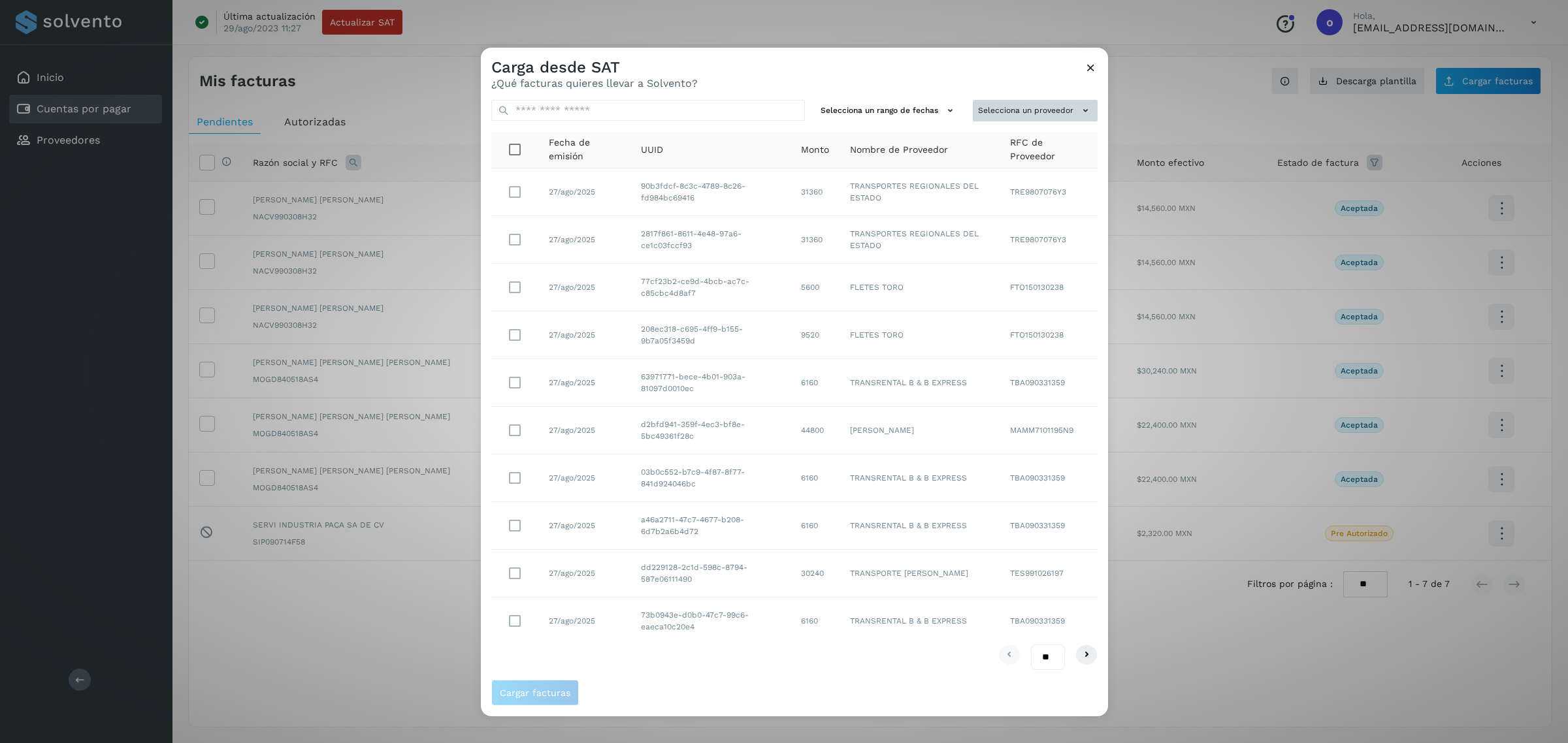
click at [1006, 116] on button "Selecciona un proveedor" at bounding box center [1035, 110] width 125 height 22
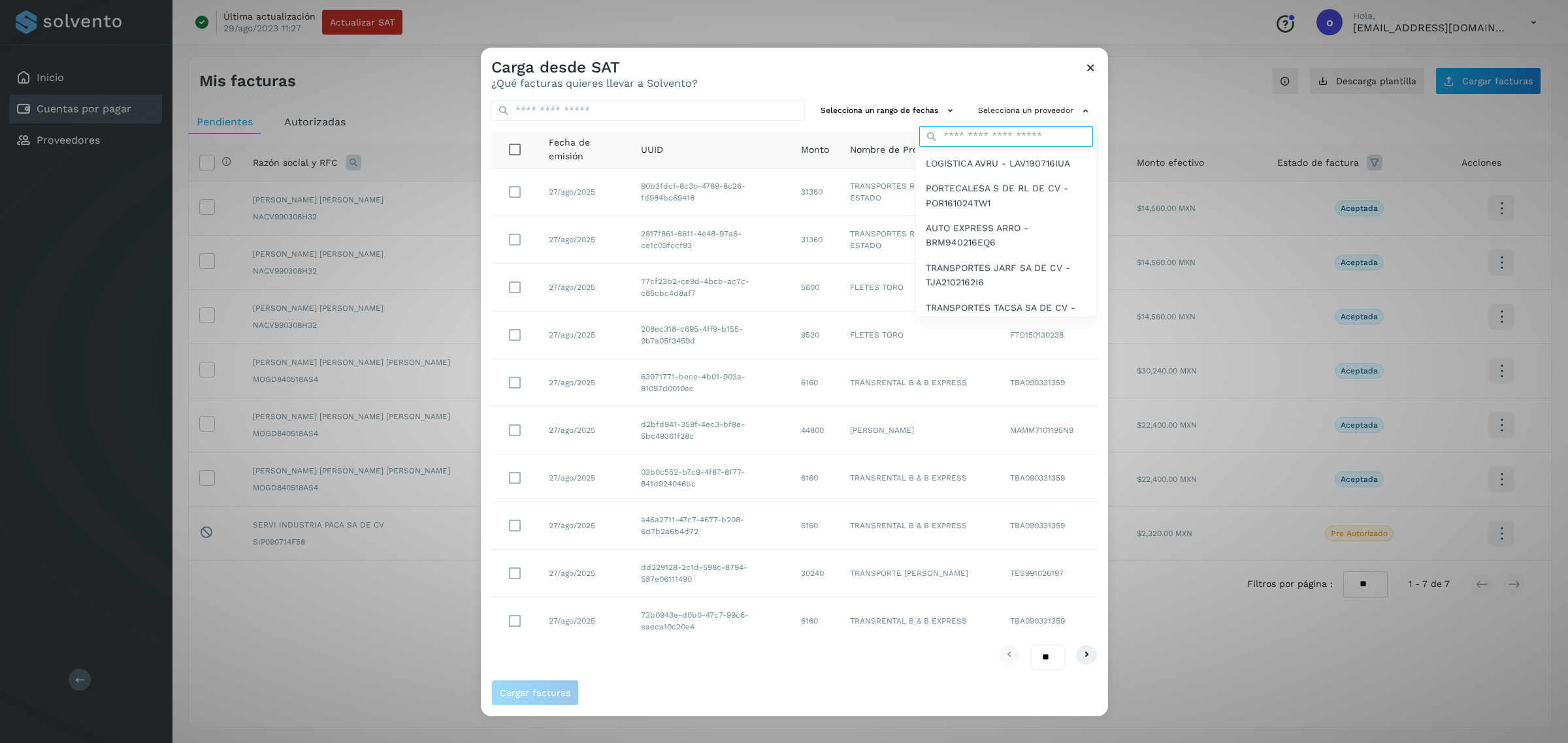
click at [996, 139] on input "text" at bounding box center [1006, 136] width 174 height 21
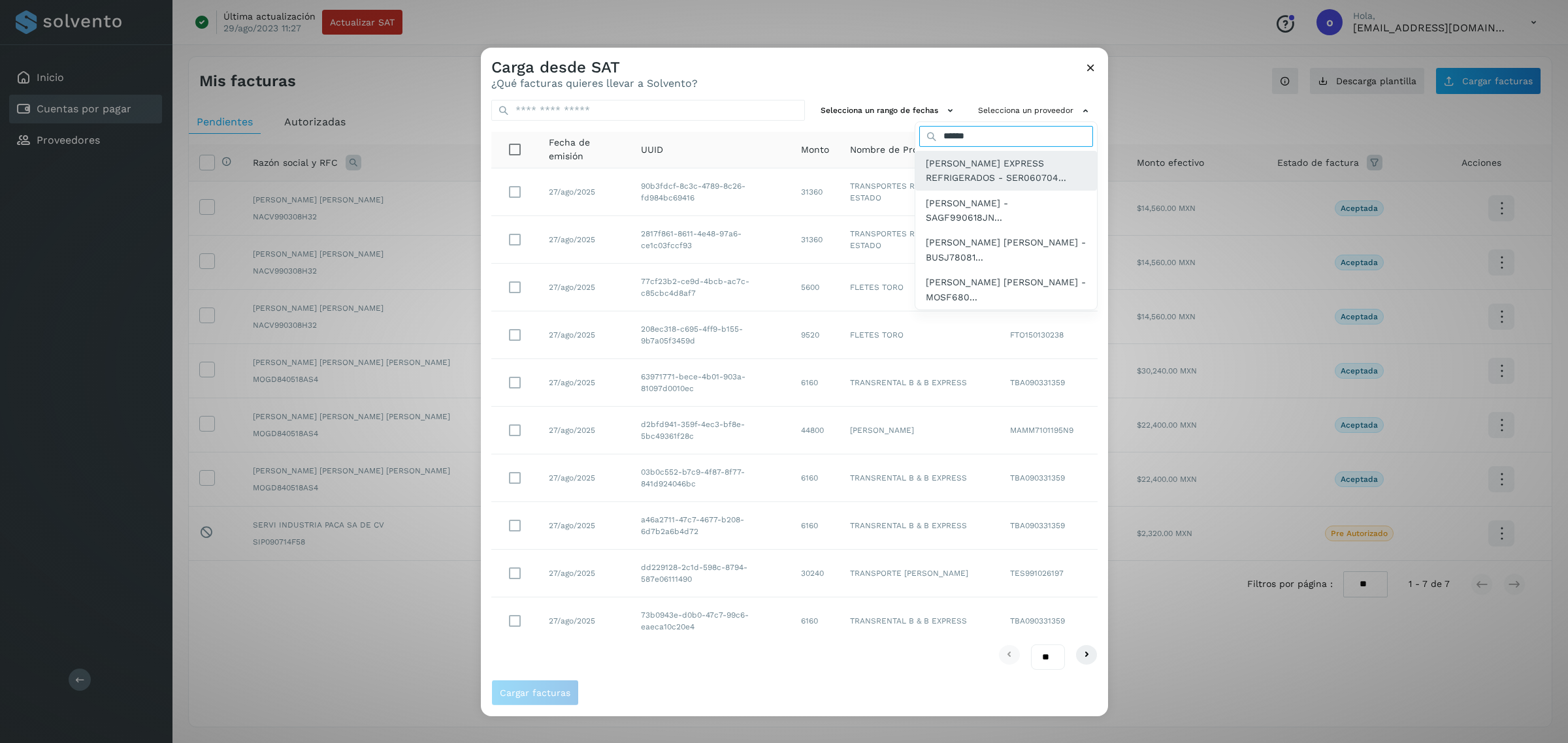
type input "******"
click at [945, 230] on div "[PERSON_NAME] EXPRESS REFRIGERADOS - SER060704..." at bounding box center [1006, 250] width 182 height 40
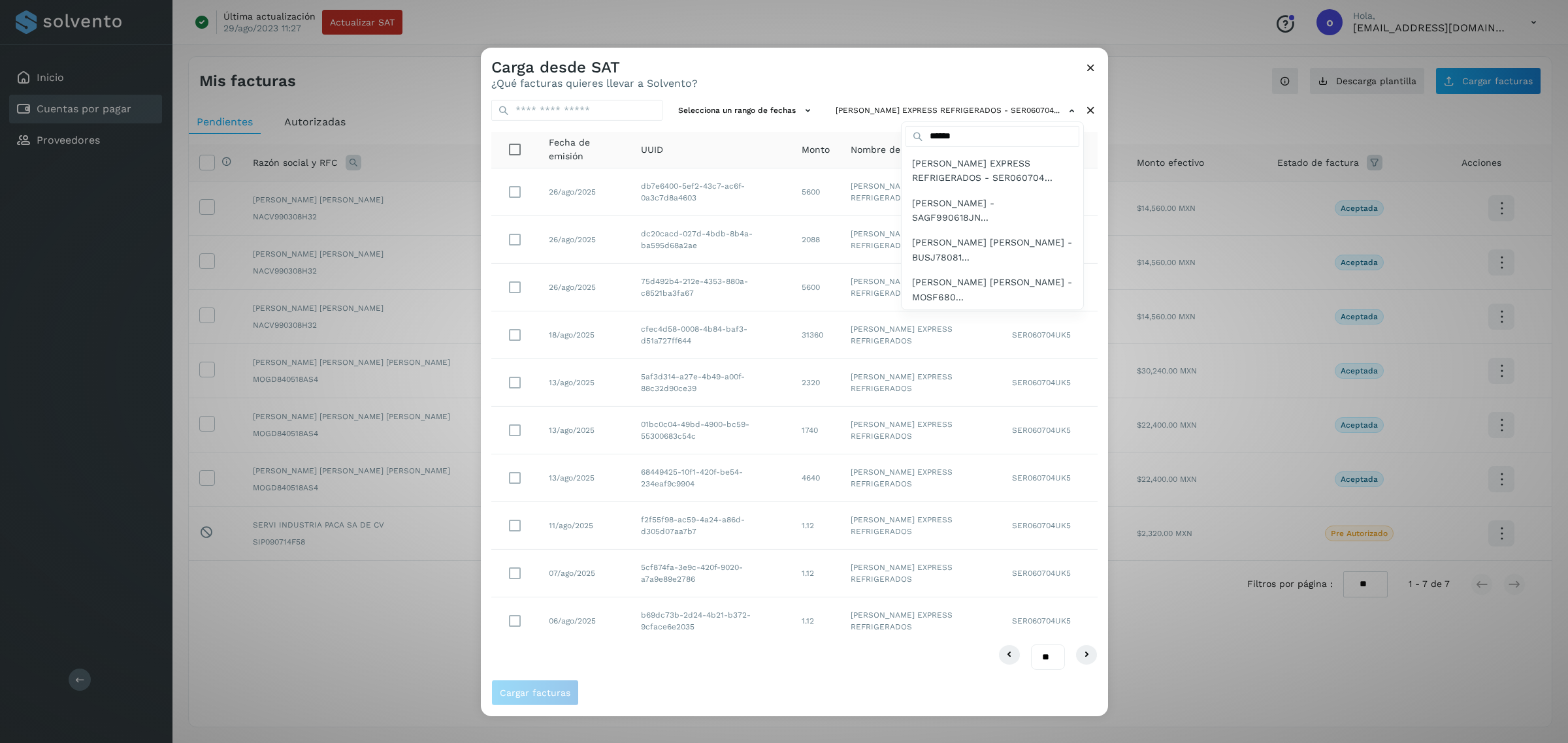
click at [513, 334] on div at bounding box center [1265, 418] width 1568 height 743
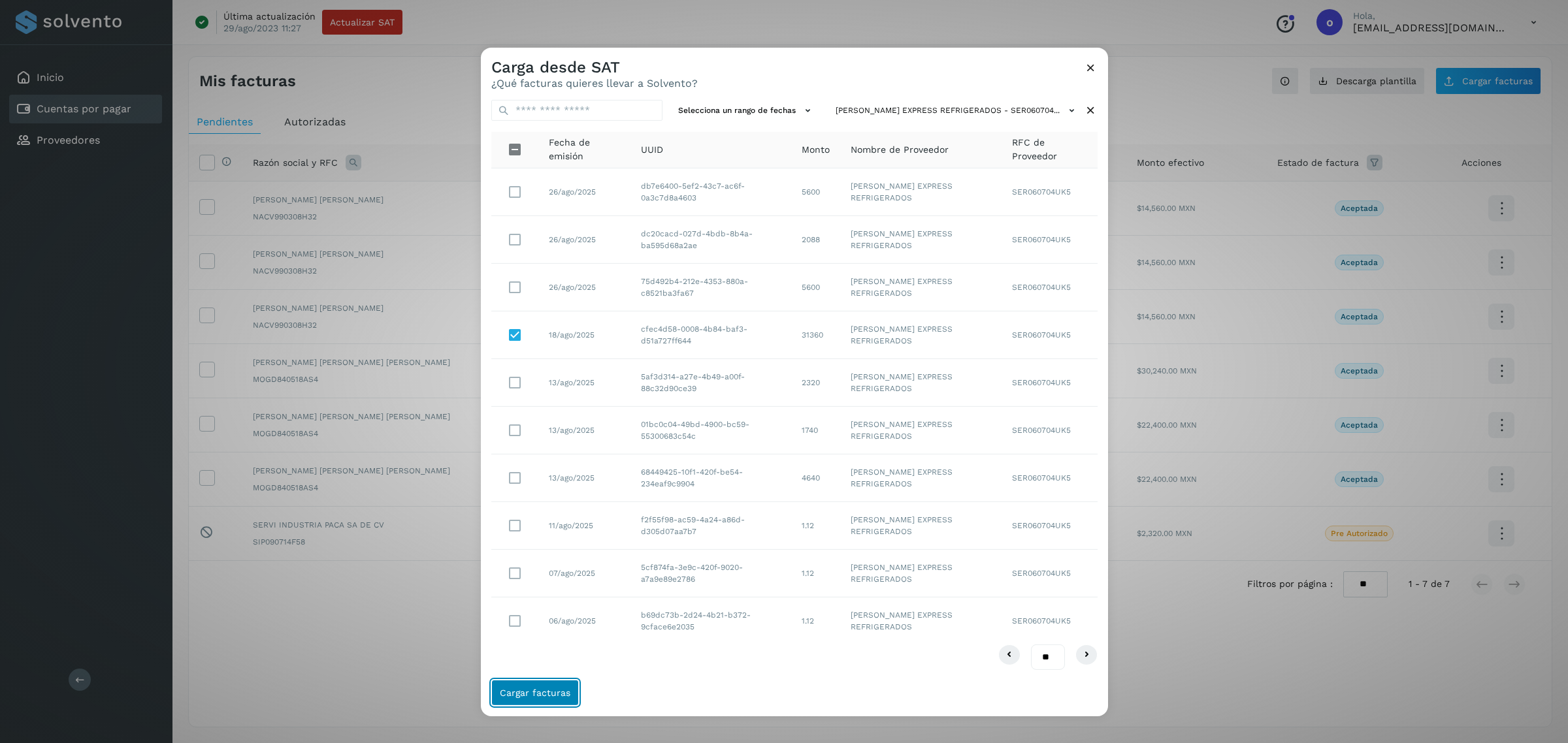
click at [543, 692] on span "Cargar facturas" at bounding box center [535, 692] width 71 height 9
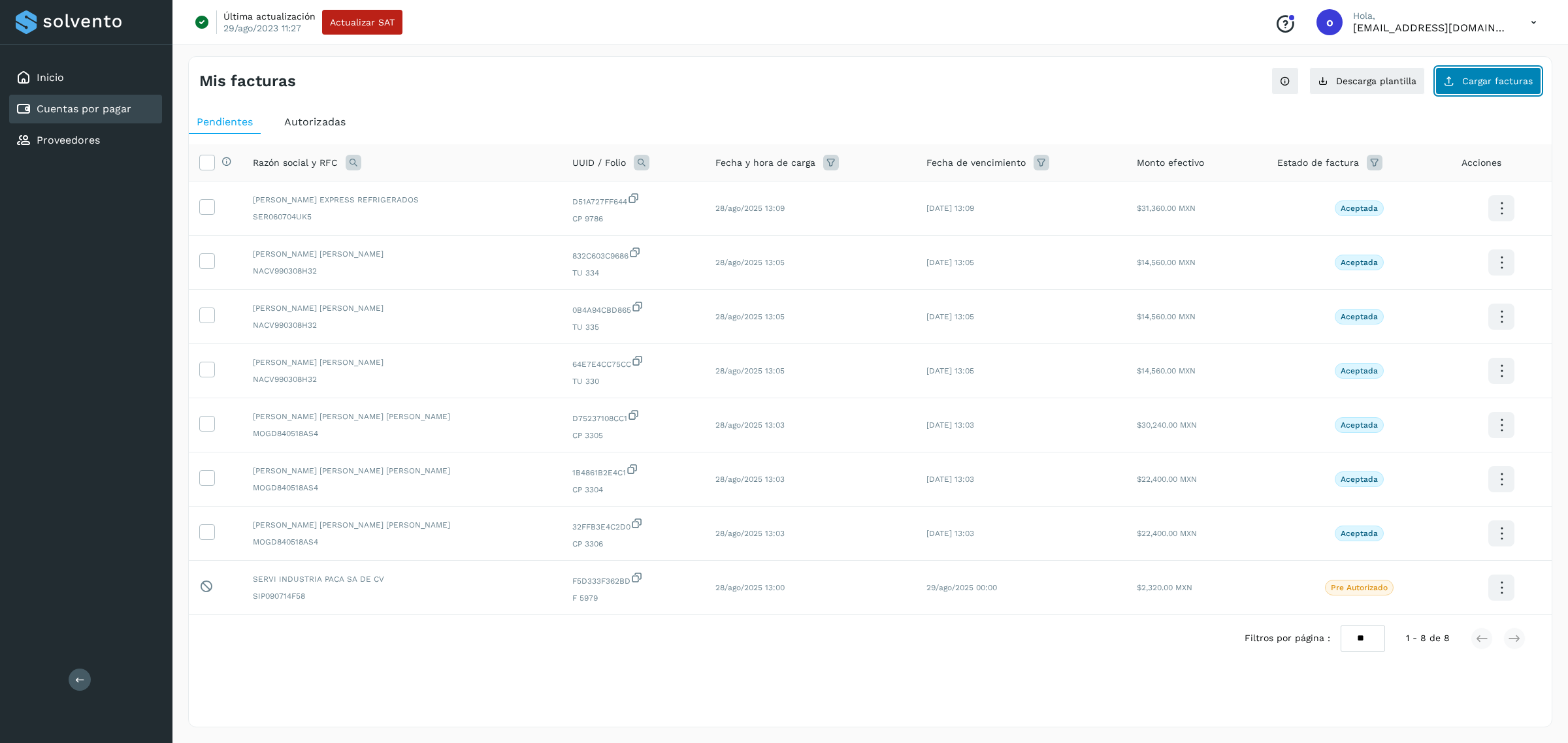
click at [1482, 72] on button "Cargar facturas" at bounding box center [1487, 81] width 105 height 27
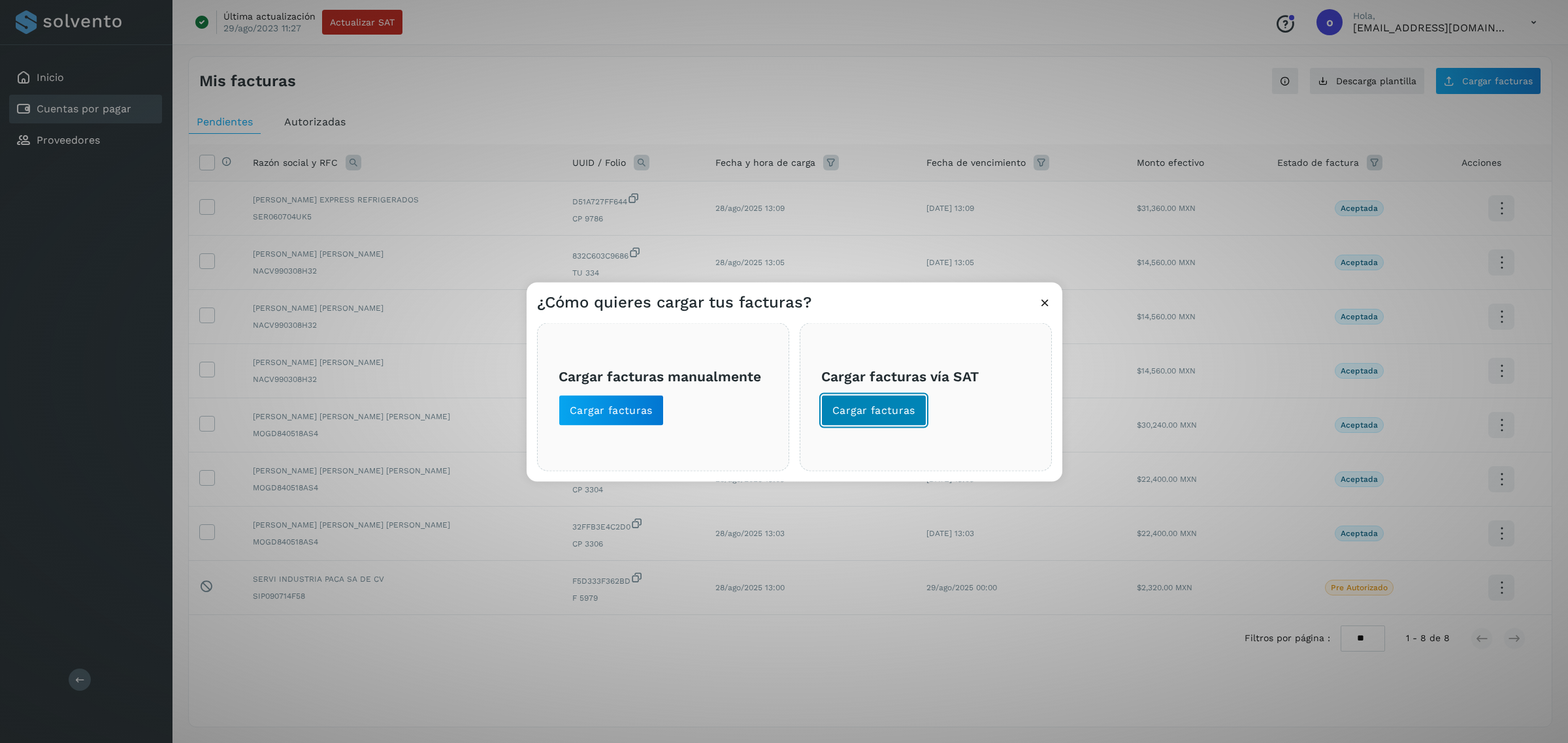
click at [898, 403] on span "Cargar facturas" at bounding box center [874, 410] width 83 height 14
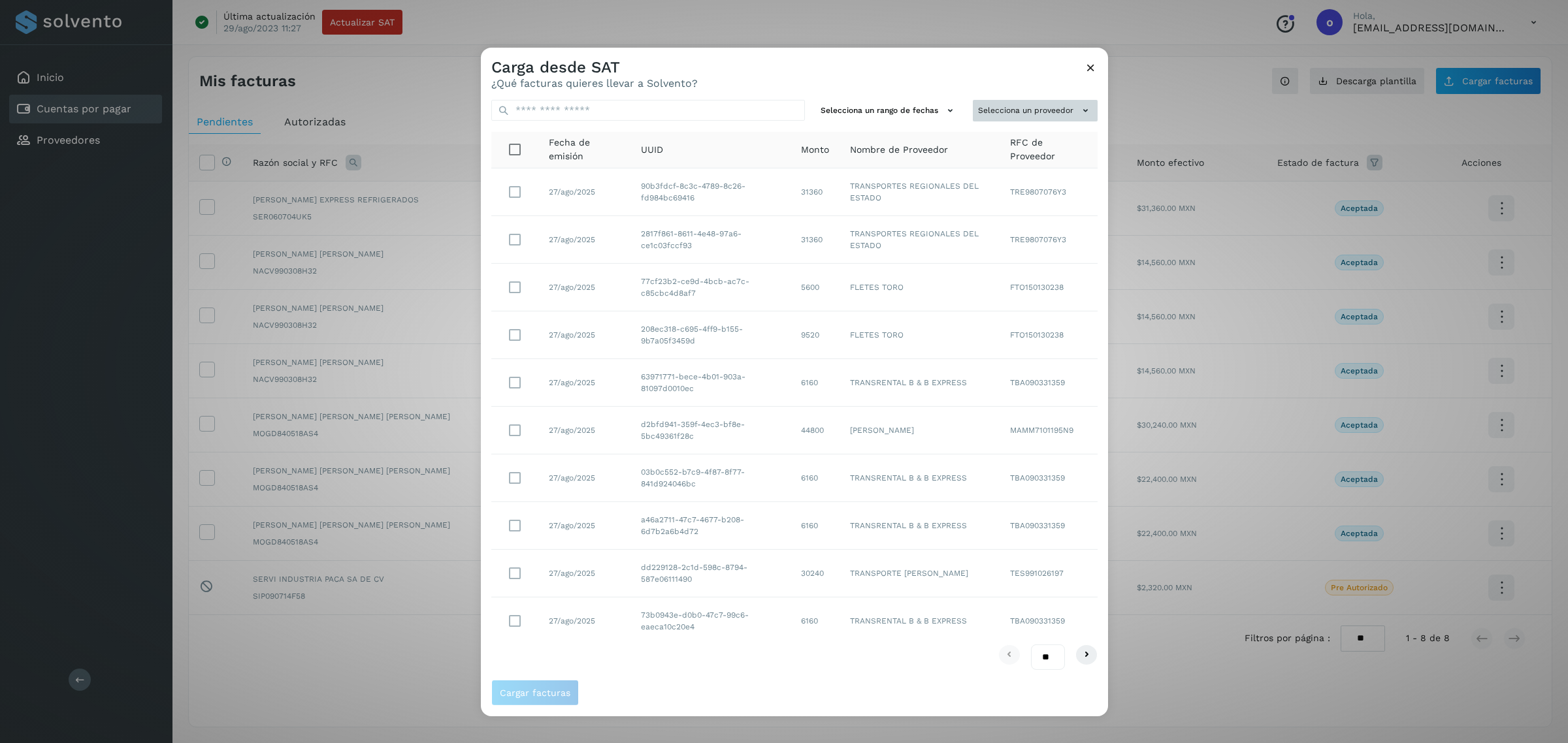
click at [999, 101] on button "Selecciona un proveedor" at bounding box center [1035, 110] width 125 height 22
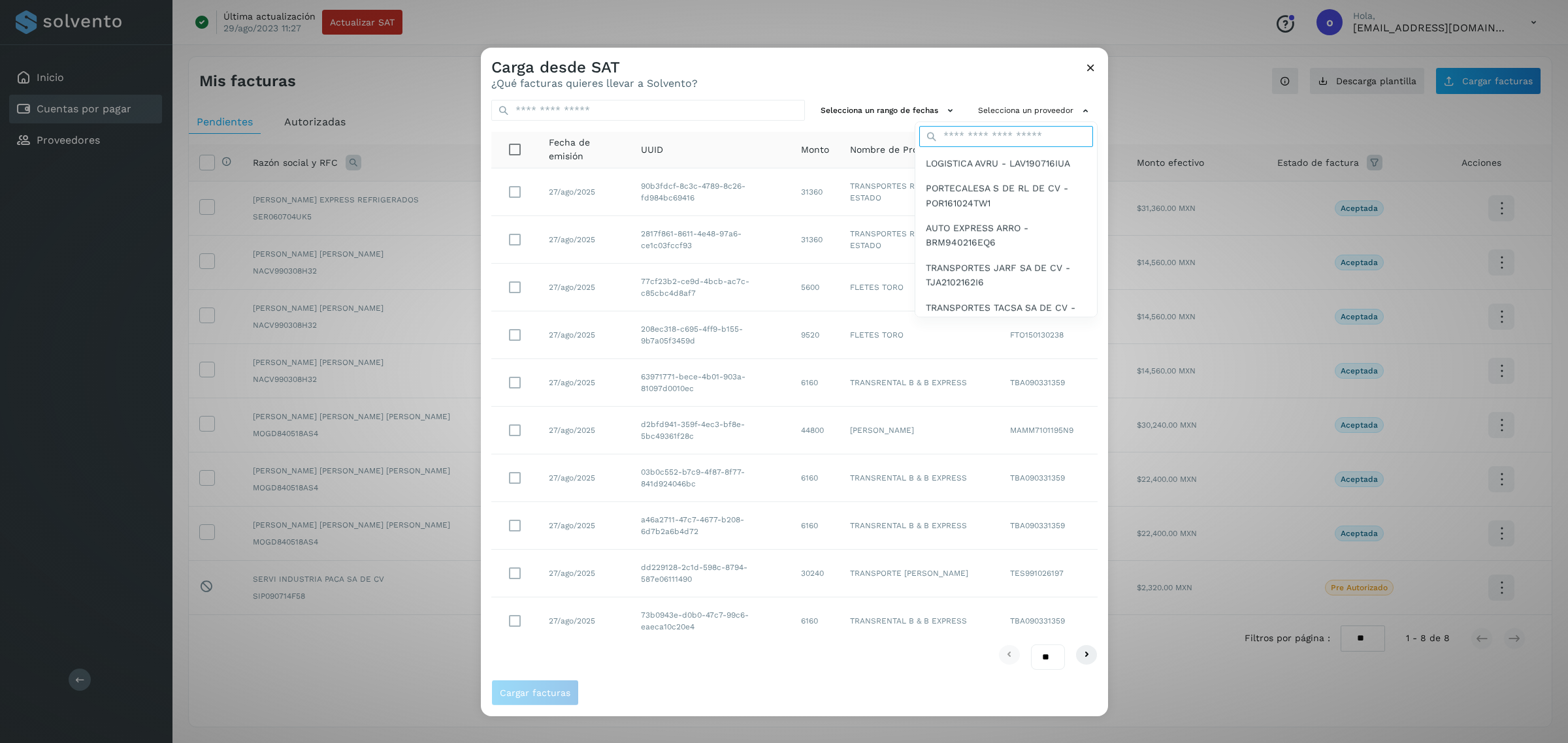
click at [980, 138] on input "text" at bounding box center [1006, 136] width 174 height 21
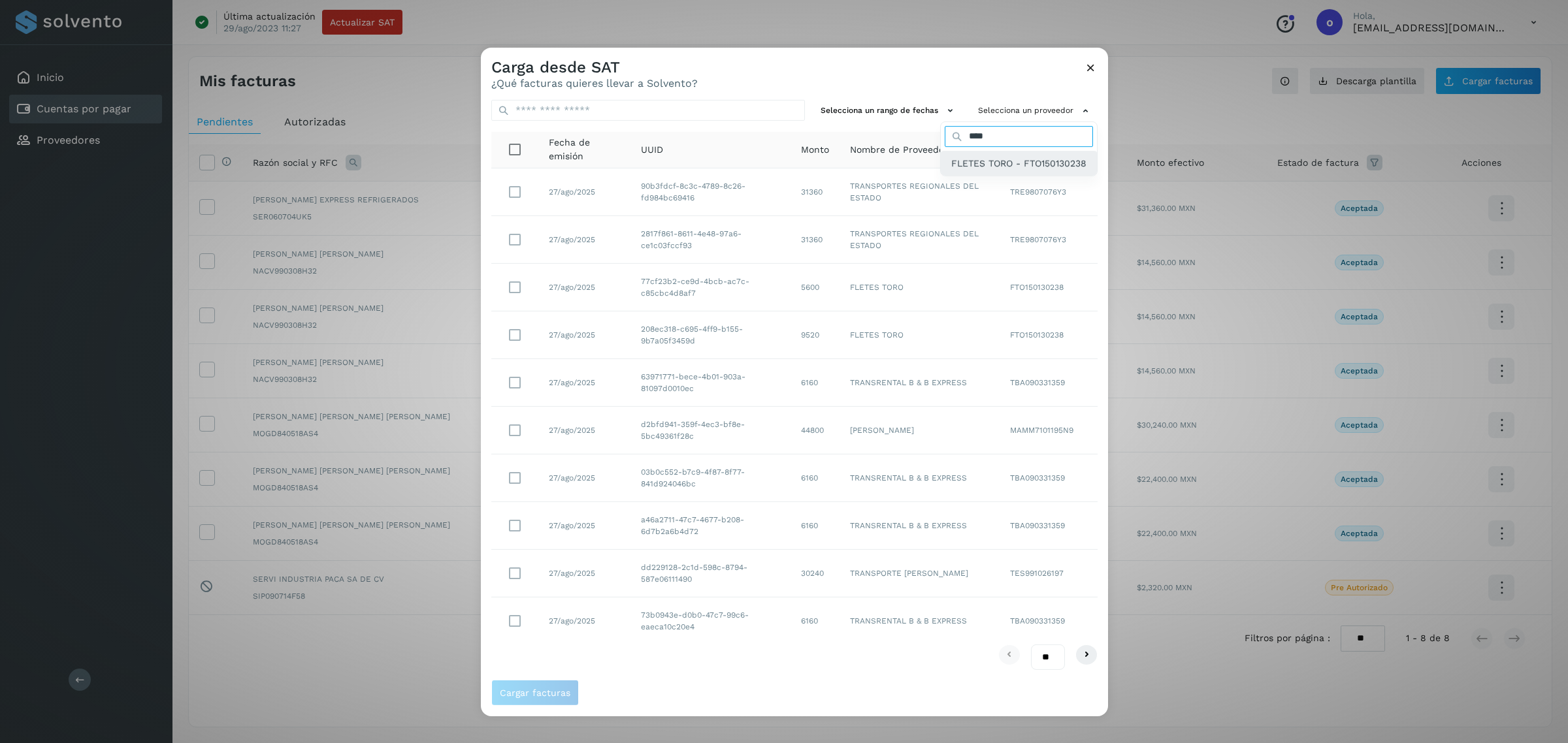
type input "****"
click at [996, 160] on span "FLETES TORO - FTO150130238" at bounding box center [1018, 163] width 135 height 14
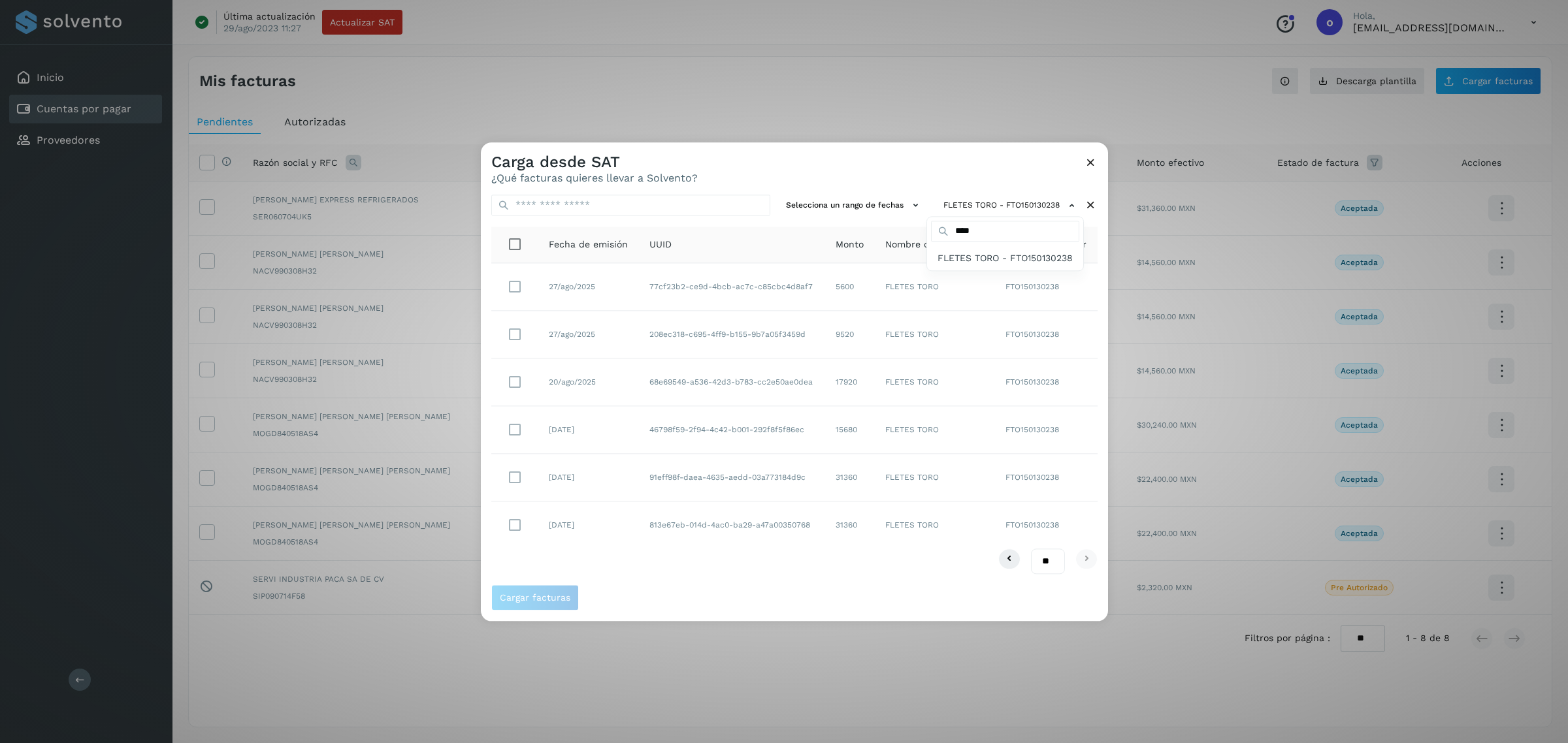
click at [516, 378] on div at bounding box center [1265, 513] width 1568 height 743
click at [501, 598] on span "Cargar facturas" at bounding box center [535, 598] width 71 height 9
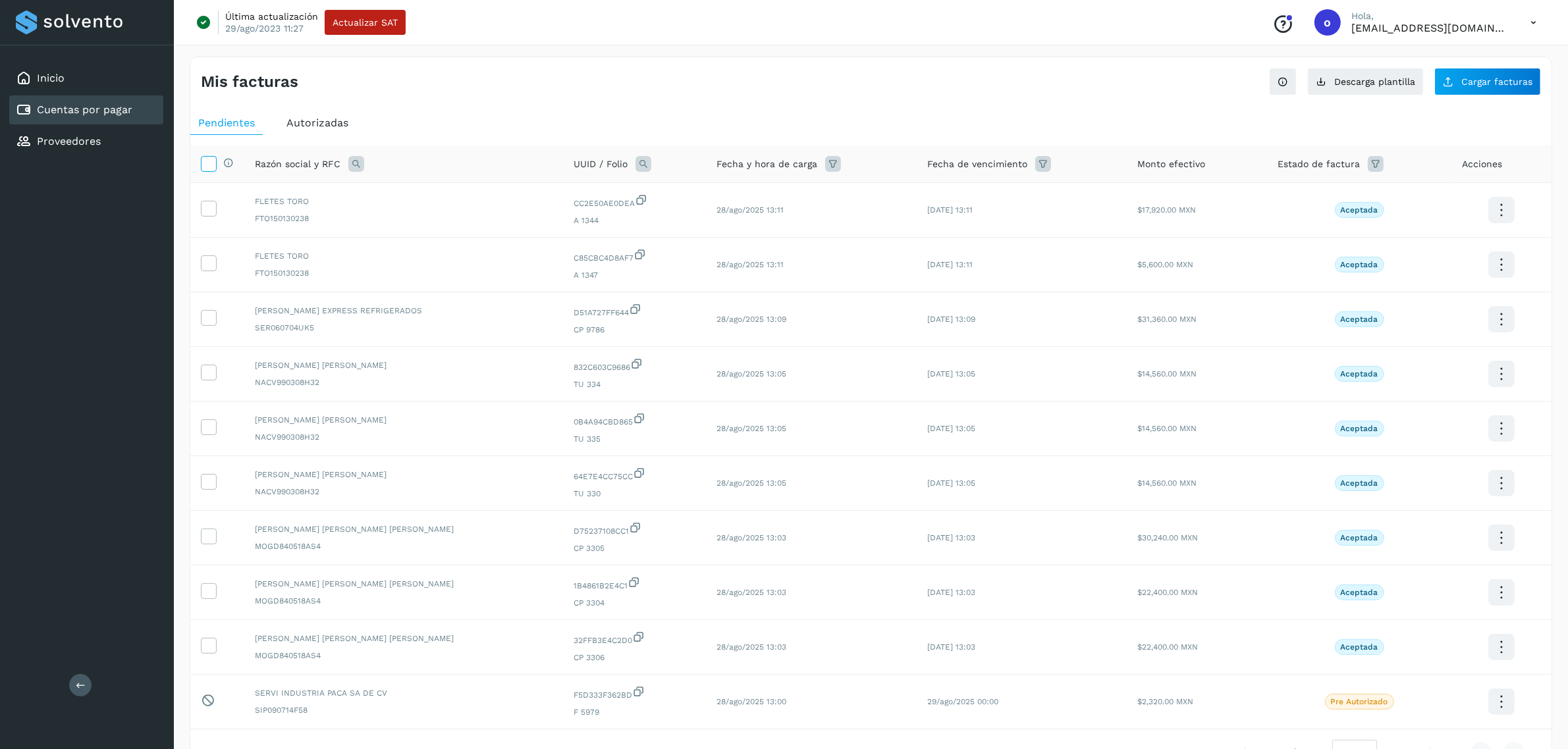
click at [211, 166] on icon at bounding box center [208, 162] width 14 height 14
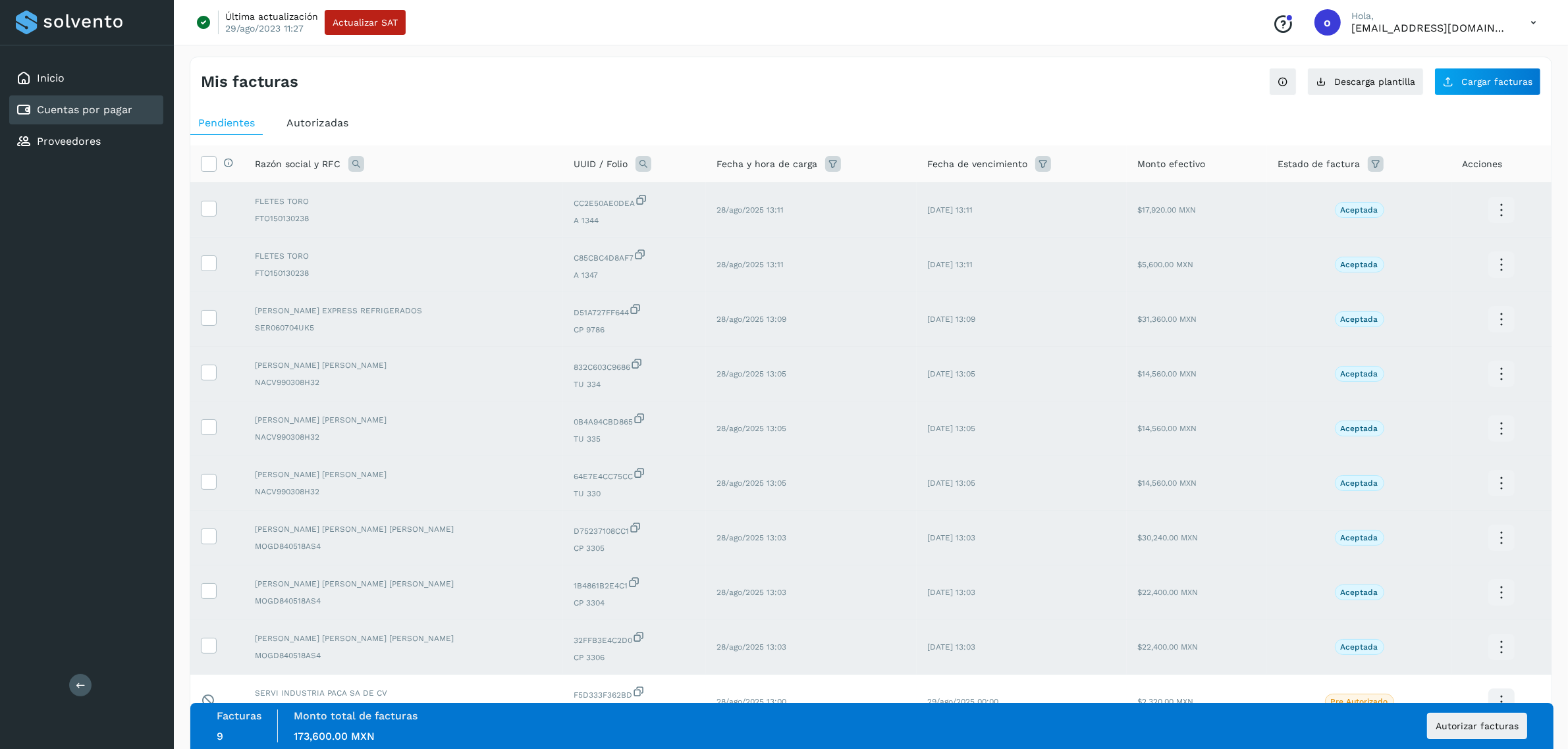
scroll to position [95, 0]
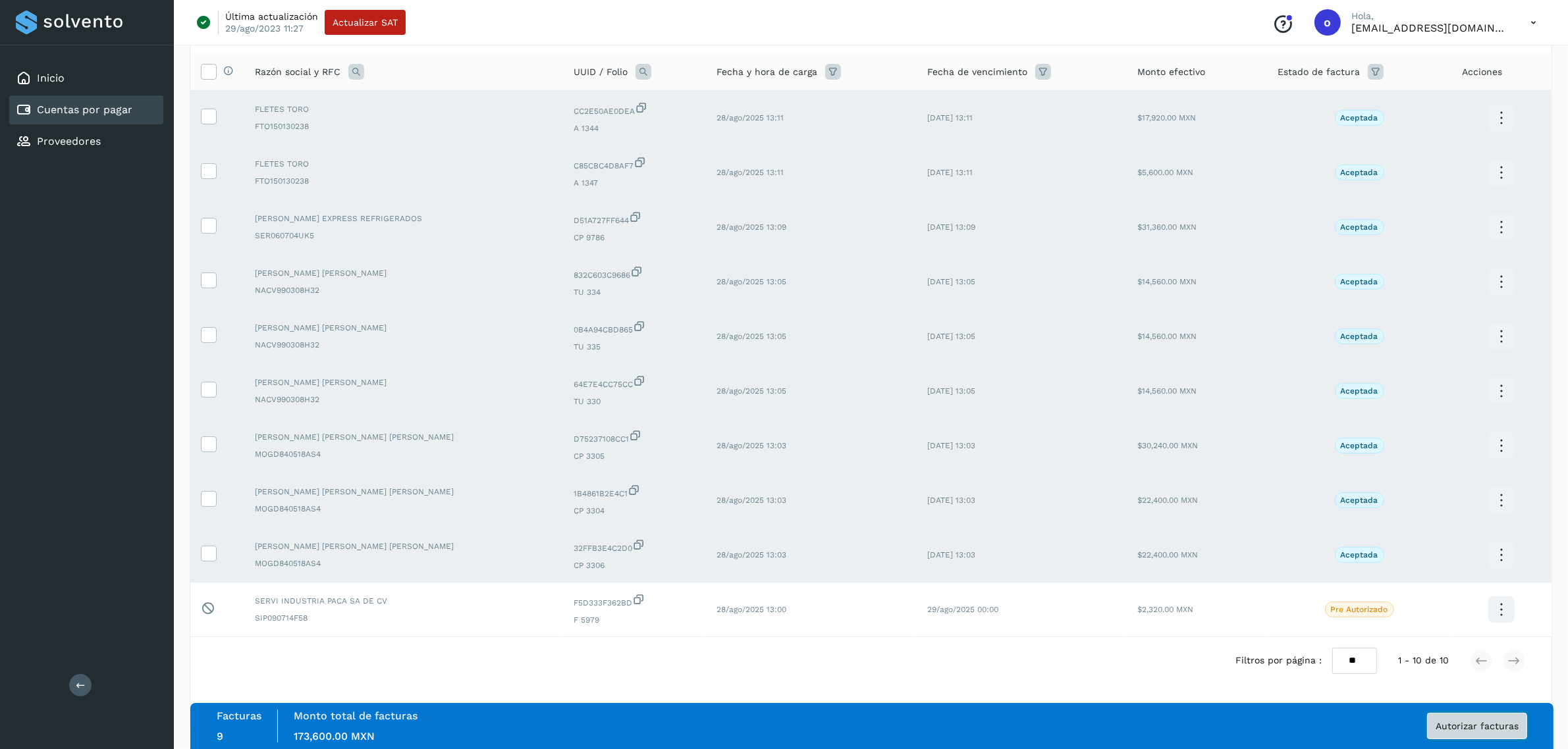
click at [1472, 727] on span "Autorizar facturas" at bounding box center [1476, 726] width 83 height 9
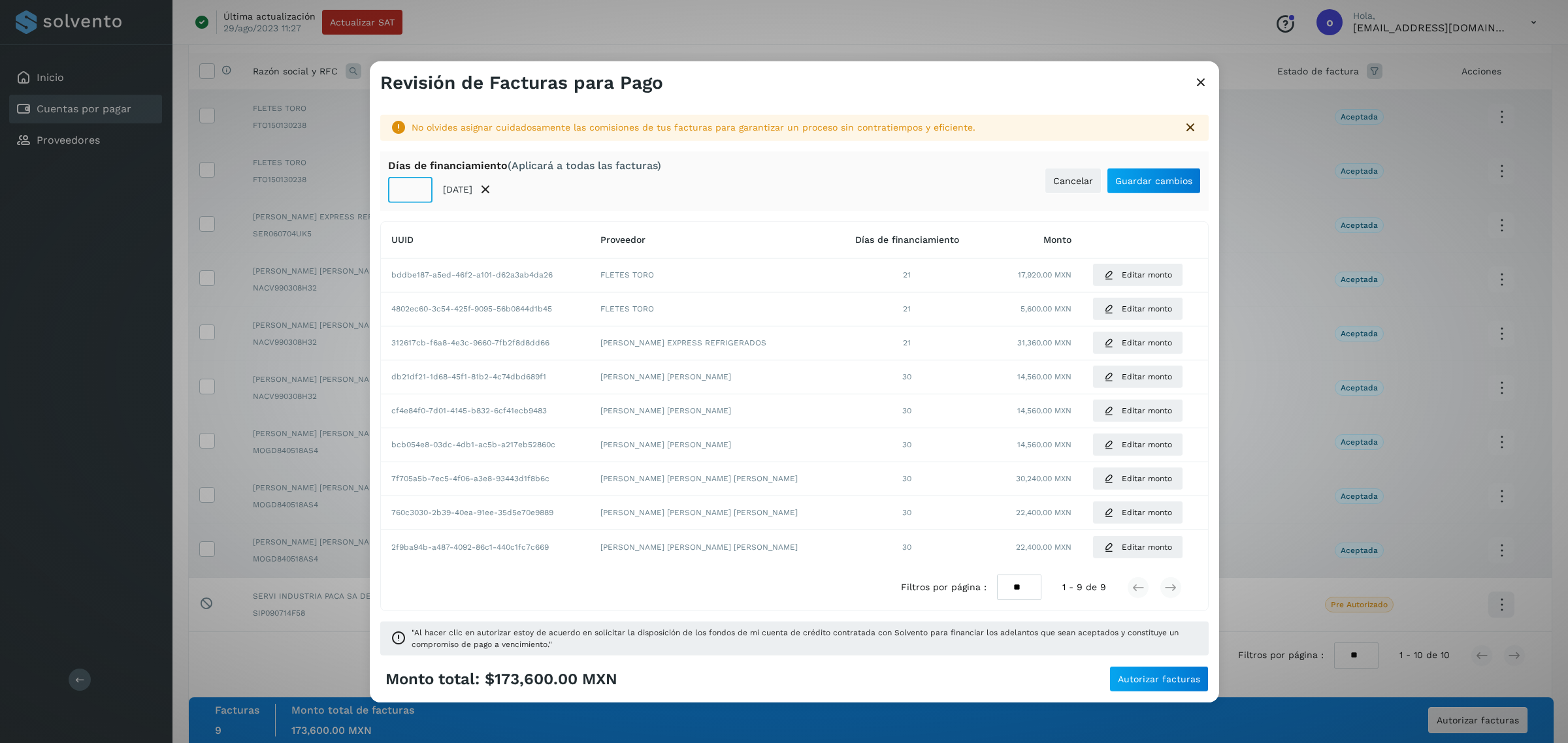
click at [413, 194] on input "**" at bounding box center [409, 189] width 44 height 26
click at [416, 183] on input "**" at bounding box center [409, 189] width 44 height 26
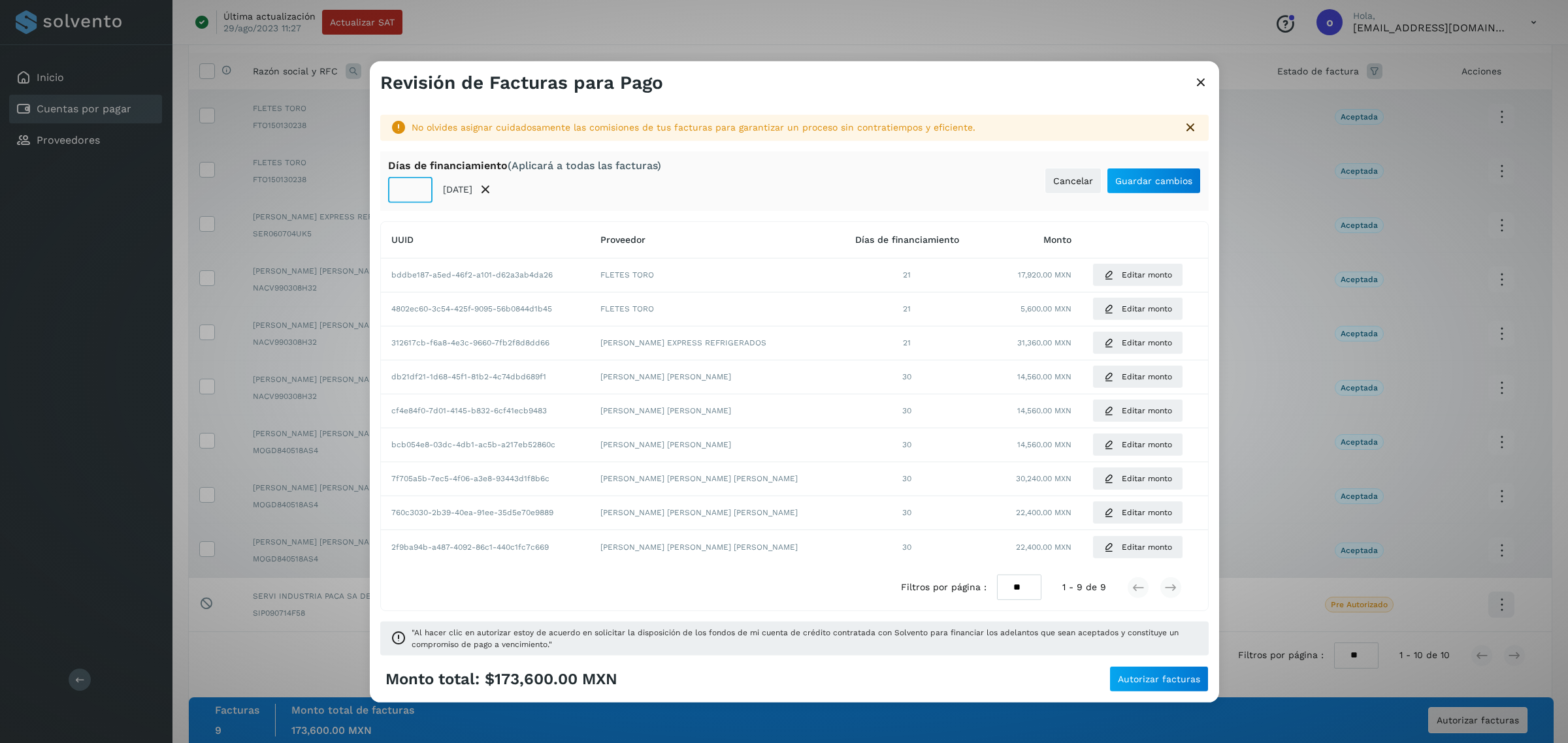
click at [416, 183] on input "**" at bounding box center [409, 189] width 44 height 26
type input "**"
click at [416, 183] on input "**" at bounding box center [409, 189] width 44 height 26
click at [1174, 174] on button "Guardar cambios" at bounding box center [1153, 180] width 94 height 26
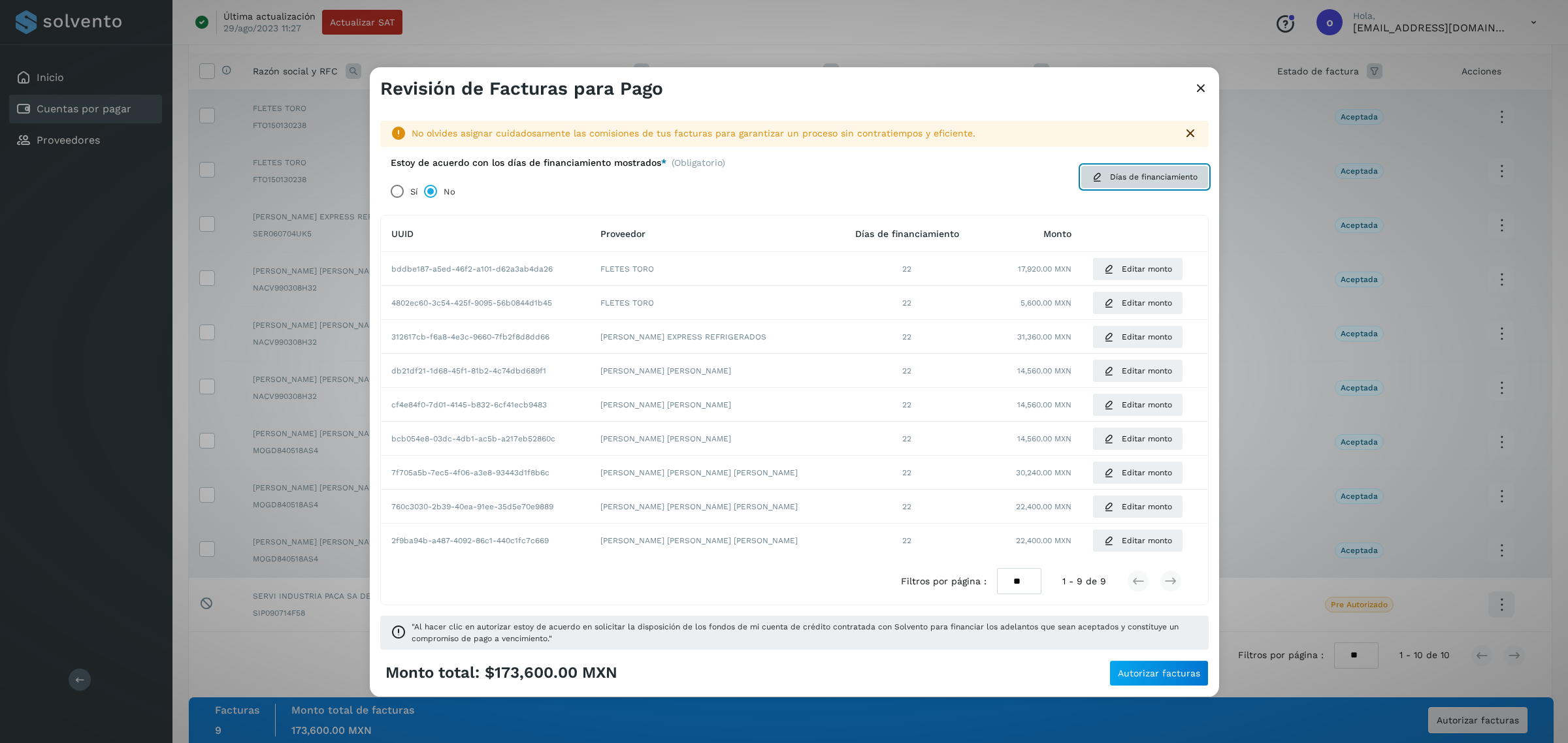
click at [1102, 173] on button "Días de financiamiento" at bounding box center [1144, 177] width 128 height 23
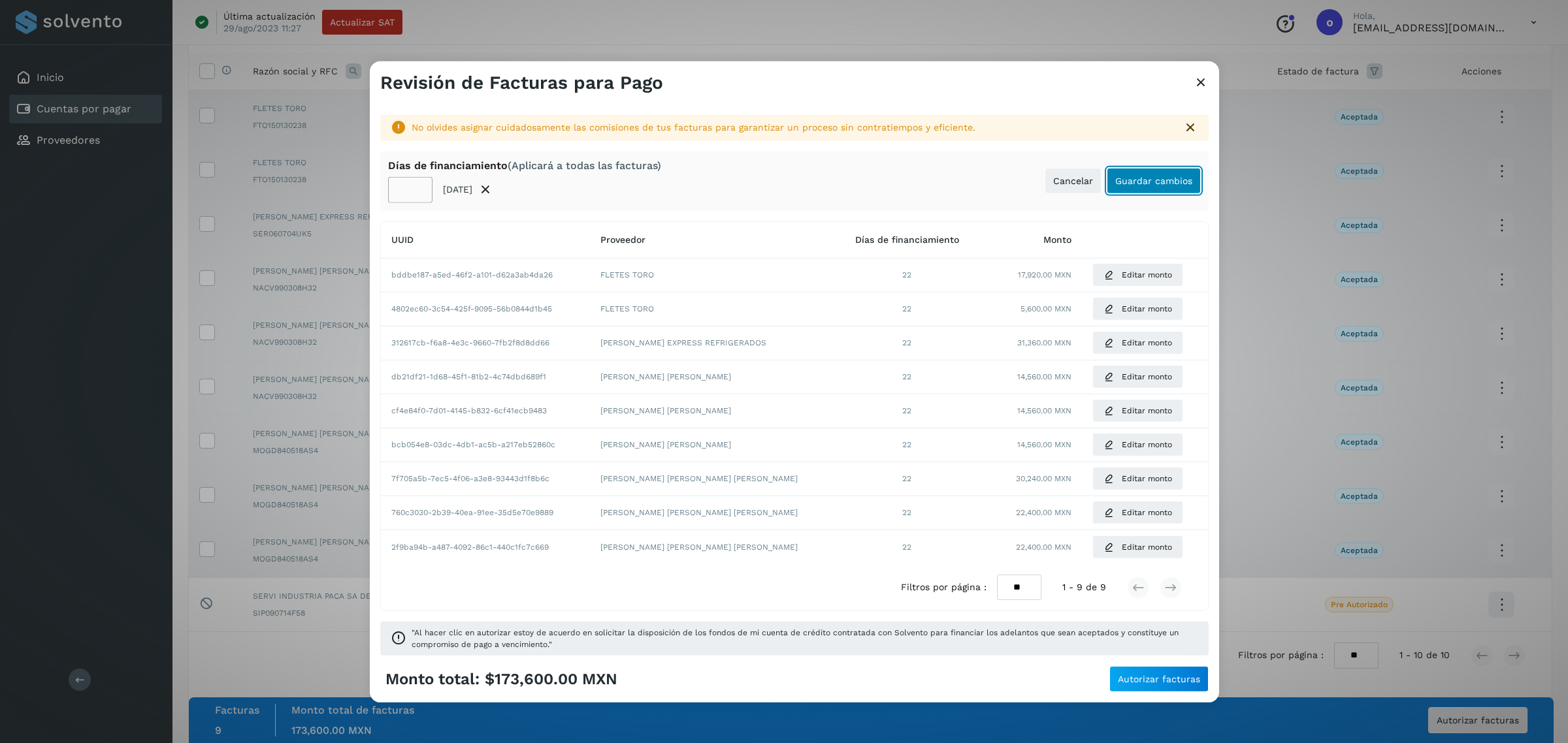
click at [1178, 183] on span "Guardar cambios" at bounding box center [1154, 180] width 77 height 9
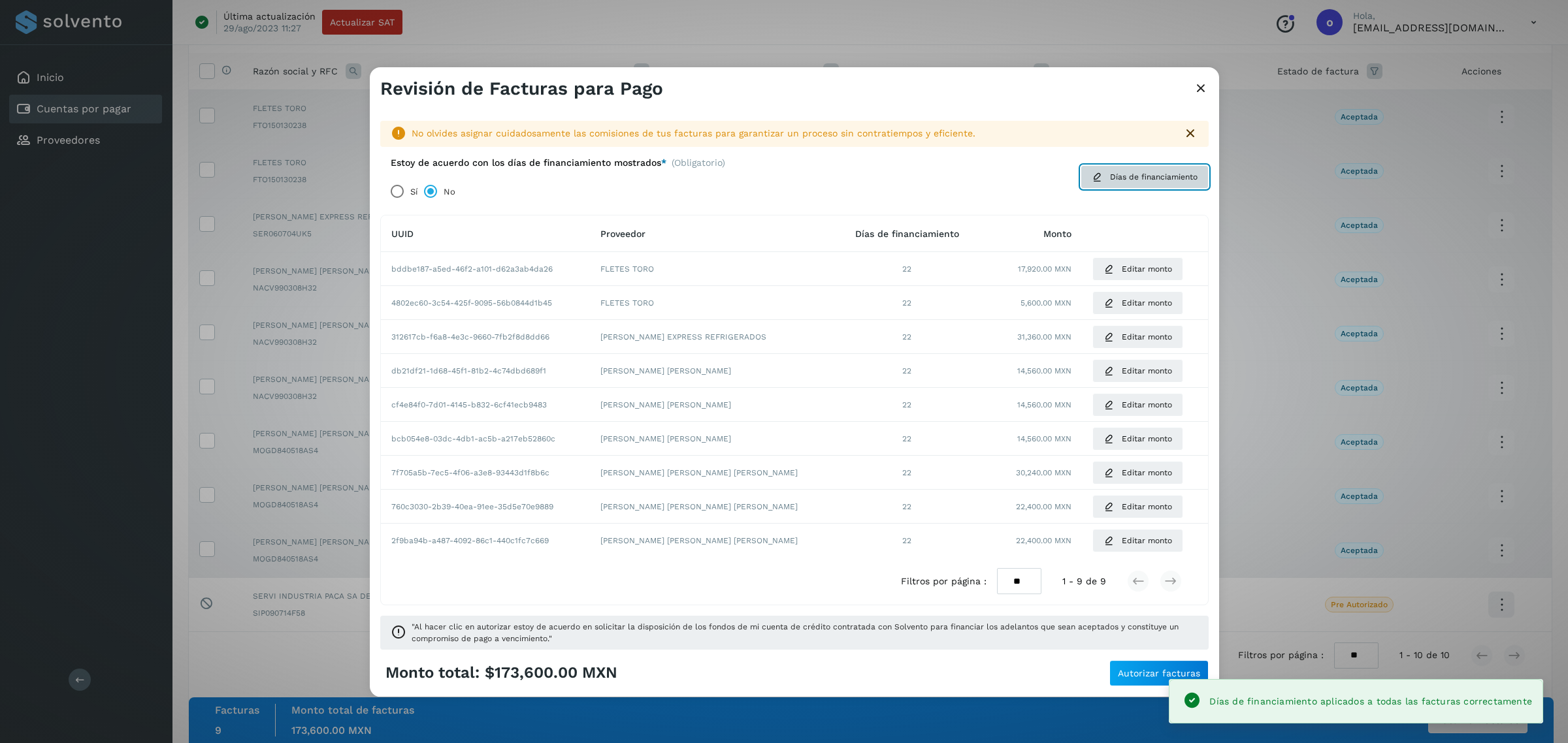
click at [1115, 173] on span "Días de financiamiento" at bounding box center [1153, 177] width 87 height 12
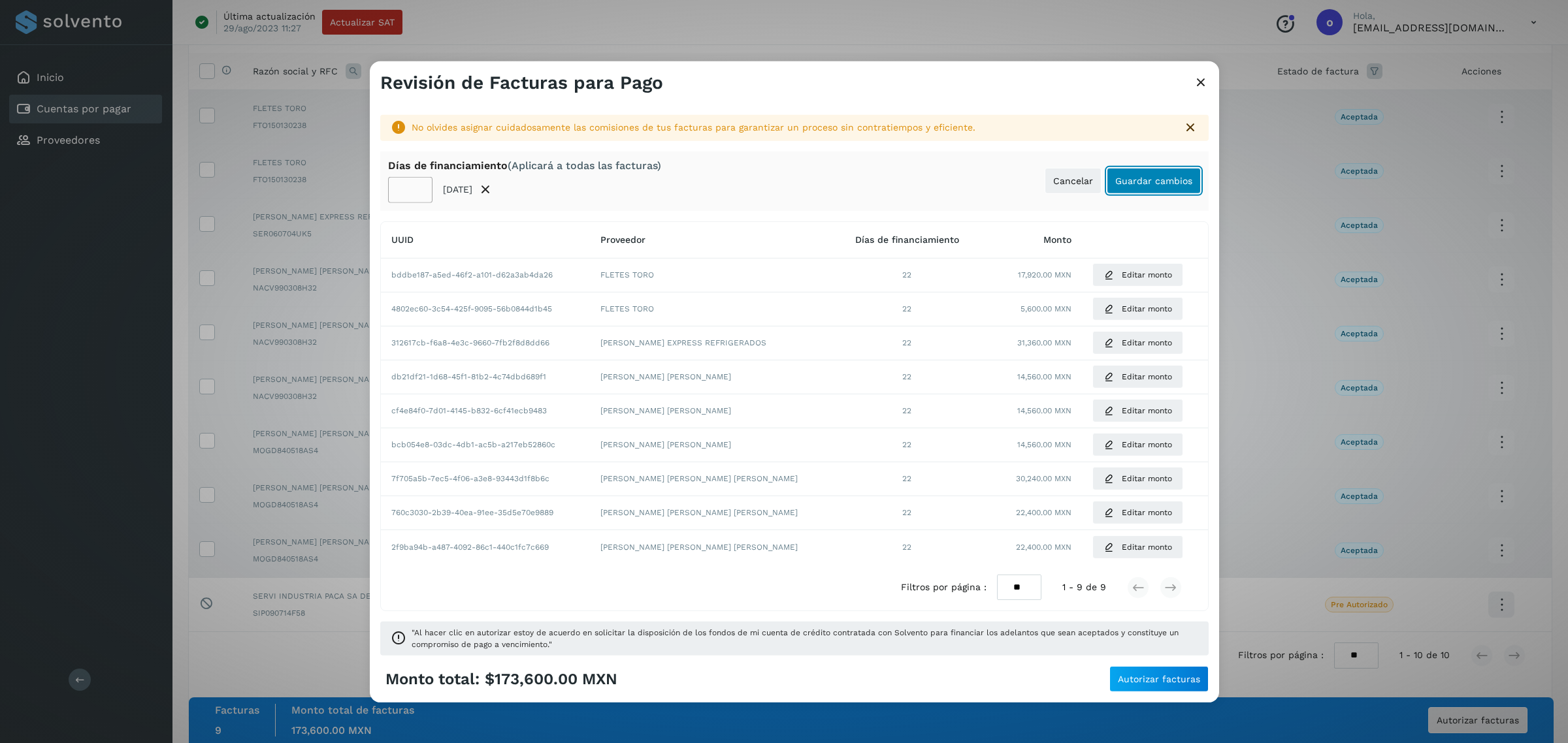
click at [1130, 174] on button "Guardar cambios" at bounding box center [1153, 180] width 94 height 26
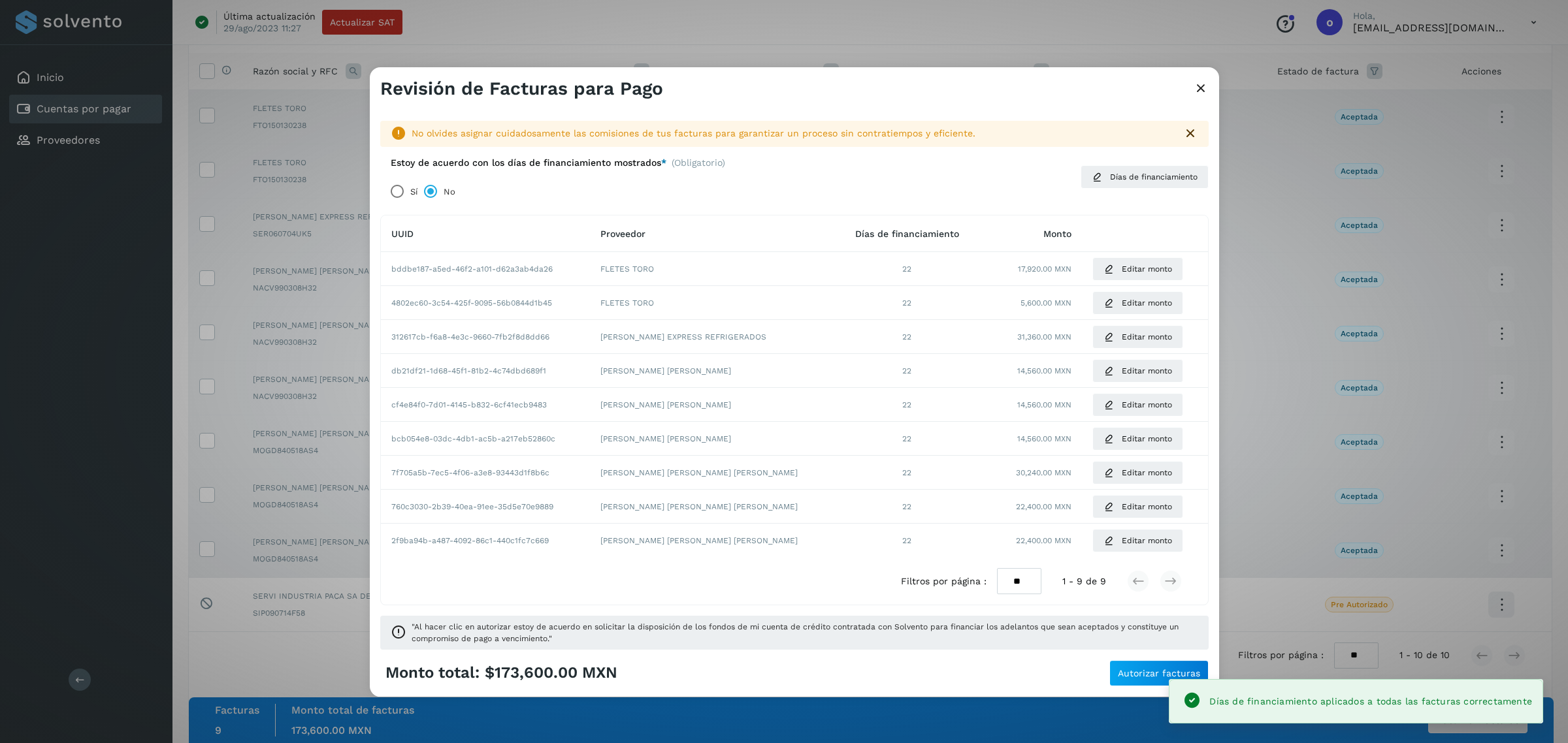
click at [1109, 683] on div "Monto total: $173,600.00 MXN Autorizar facturas" at bounding box center [794, 672] width 828 height 26
click at [1125, 677] on span "Autorizar facturas" at bounding box center [1159, 672] width 82 height 9
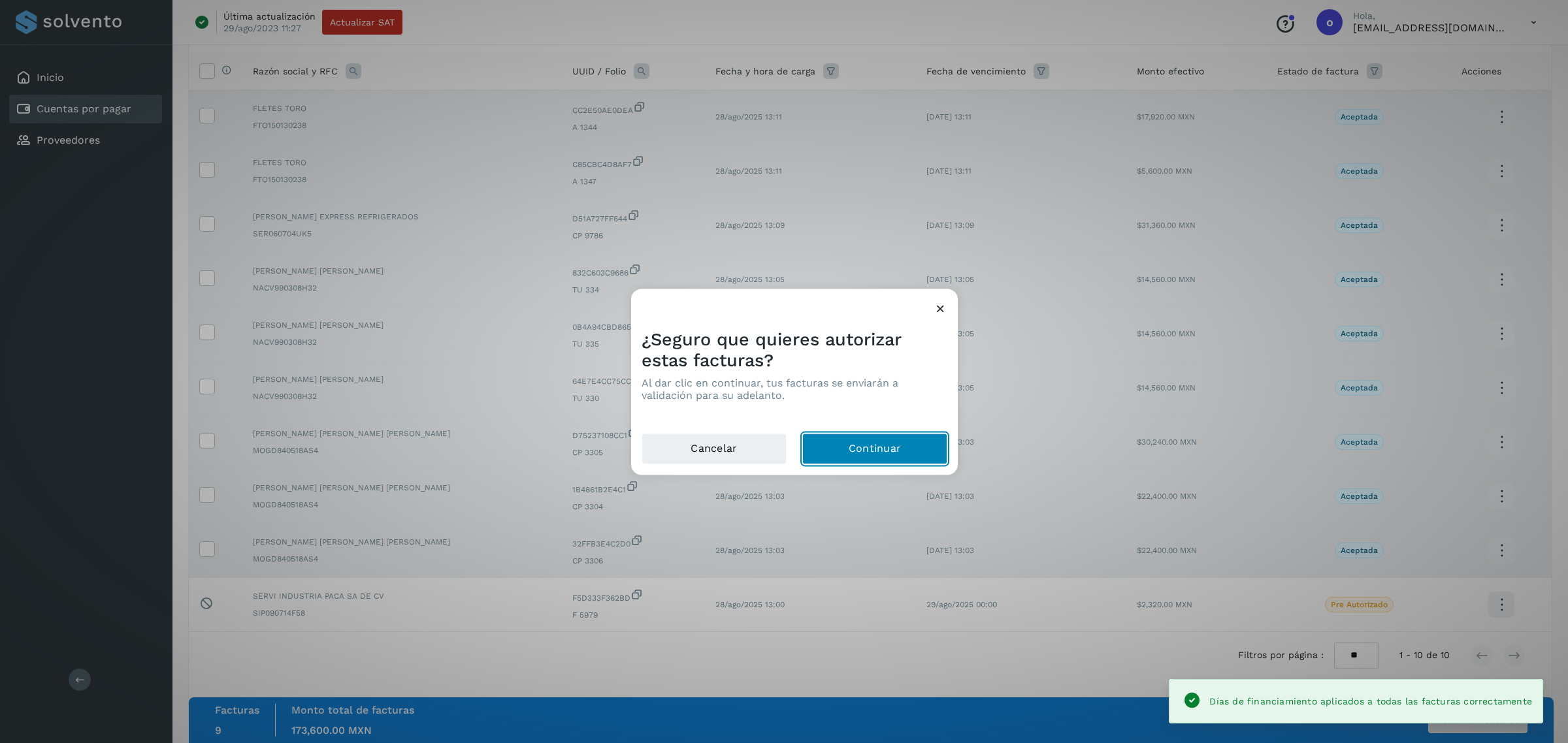
click at [867, 454] on button "Continuar" at bounding box center [875, 449] width 145 height 32
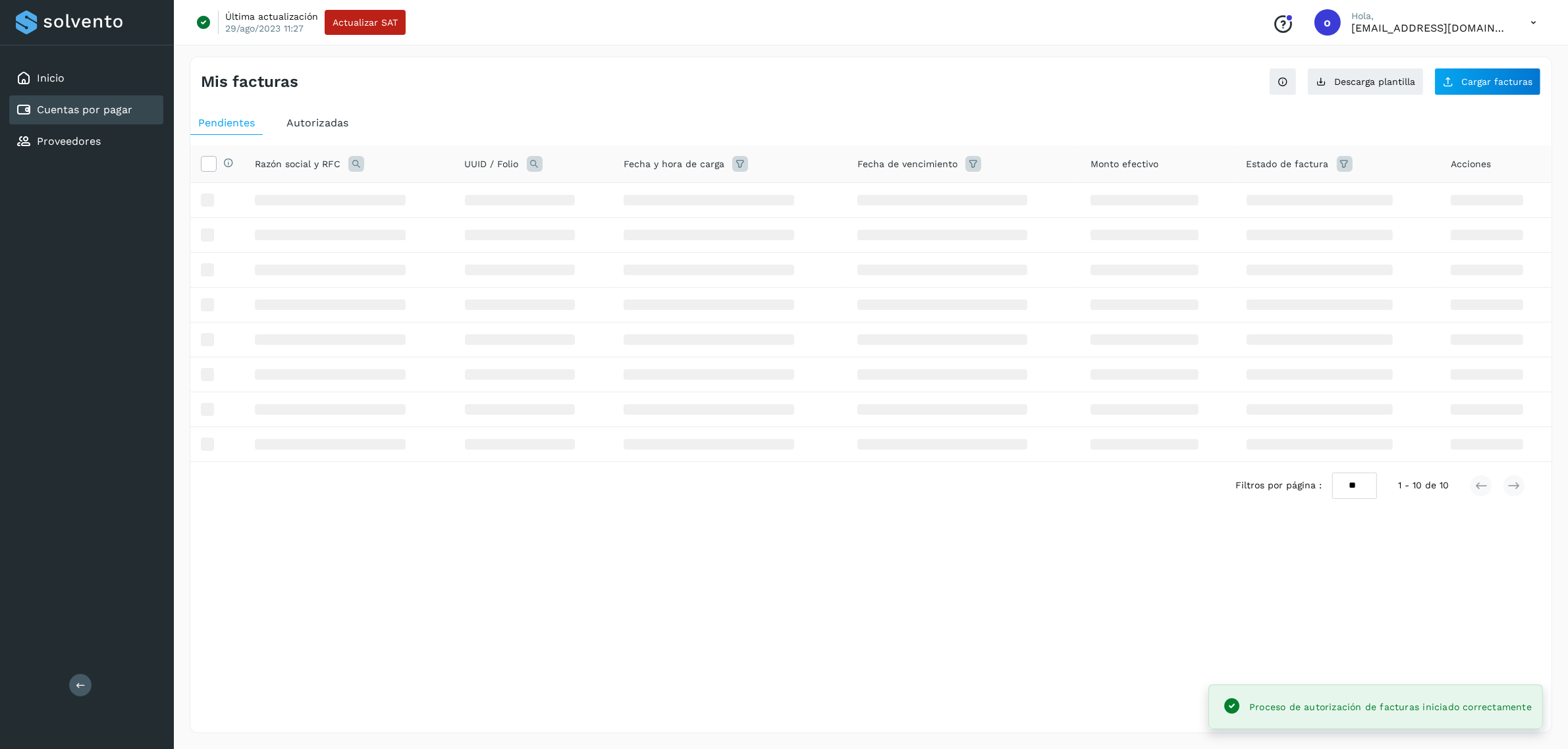
scroll to position [0, 0]
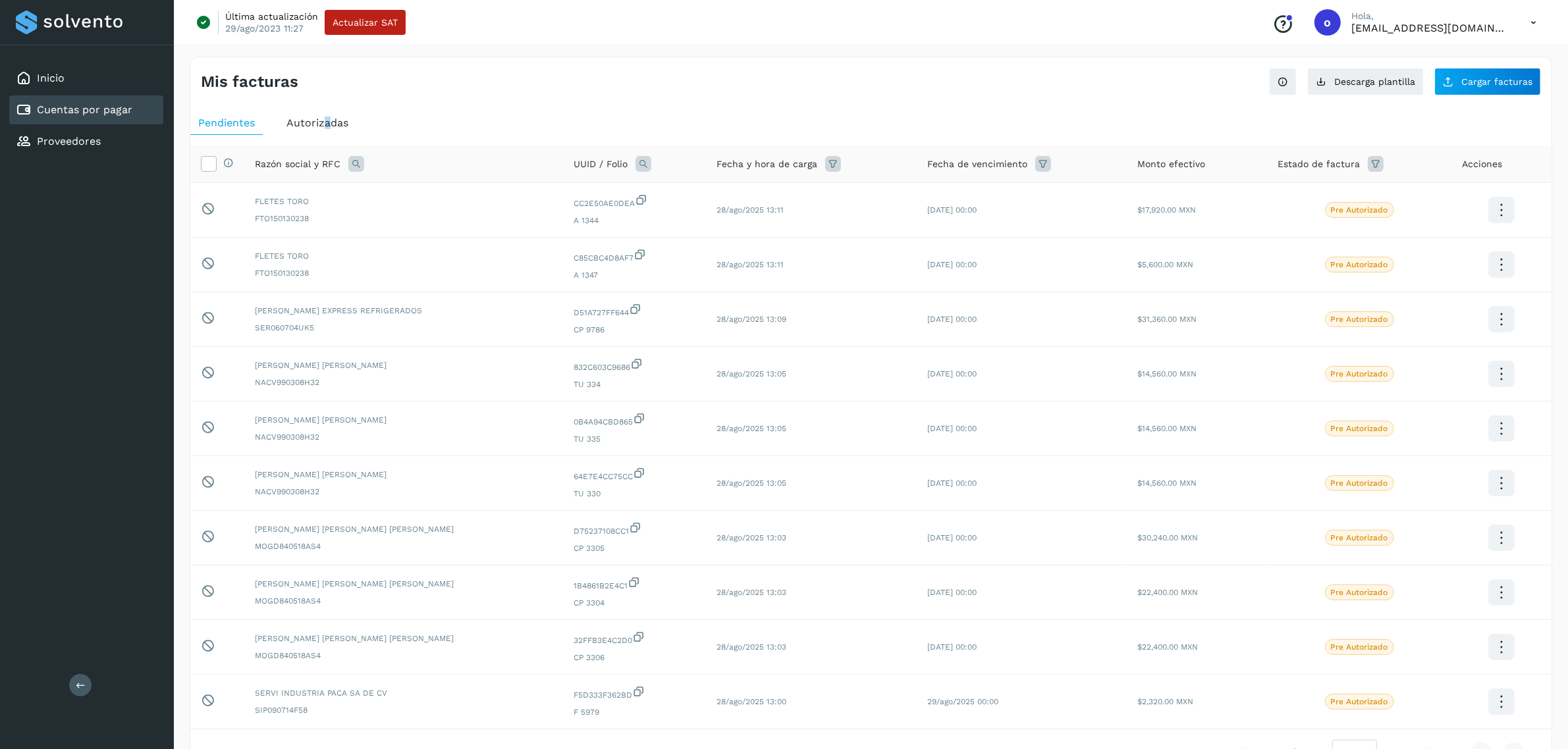
click at [326, 122] on span "Autorizadas" at bounding box center [317, 122] width 62 height 13
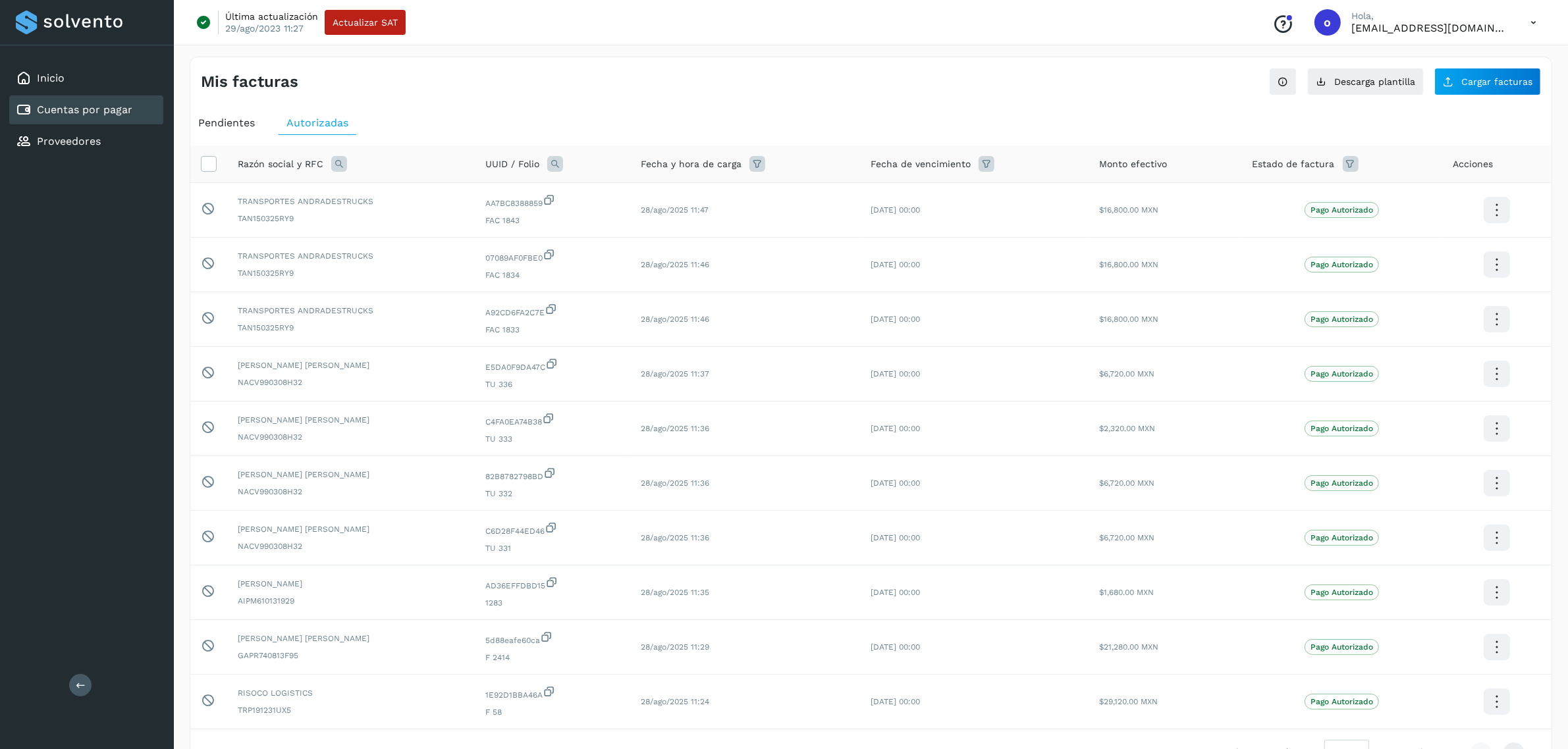
click at [242, 124] on span "Pendientes" at bounding box center [227, 122] width 57 height 13
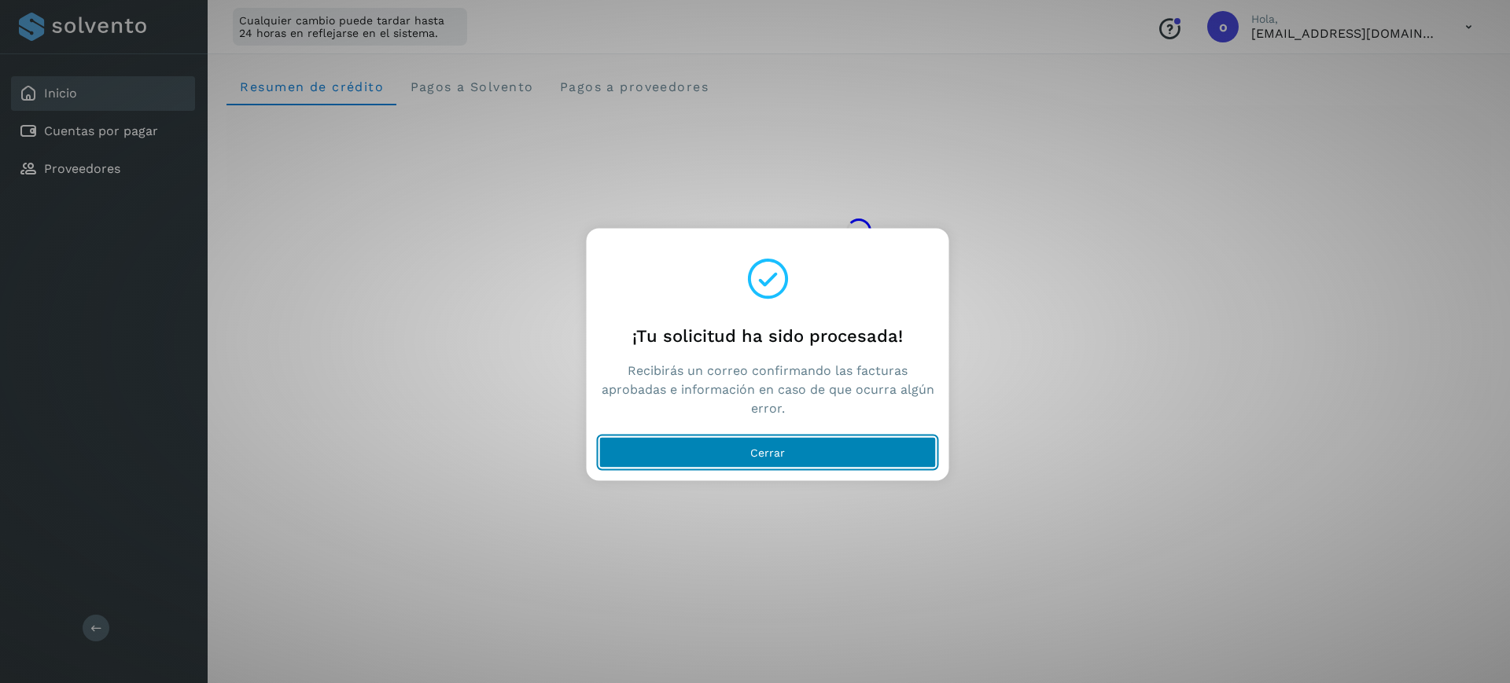
click at [676, 464] on button "Cerrar" at bounding box center [767, 451] width 337 height 31
